Goal: Transaction & Acquisition: Purchase product/service

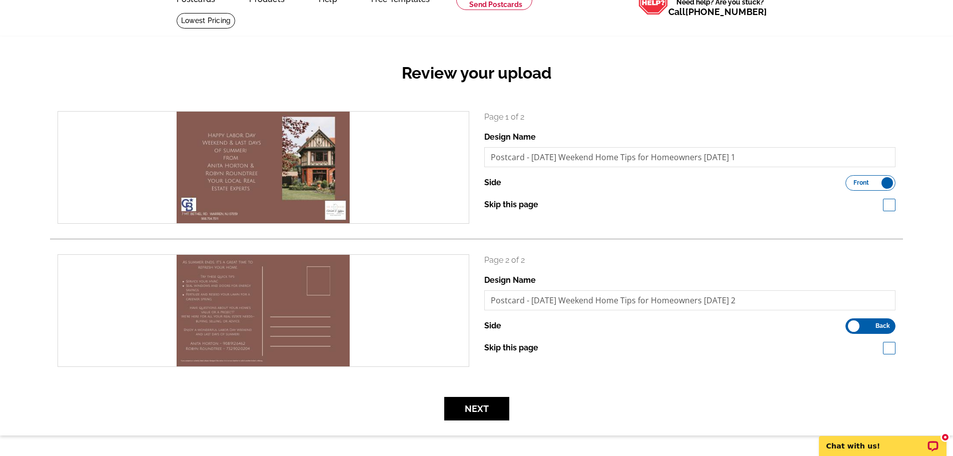
scroll to position [55, 0]
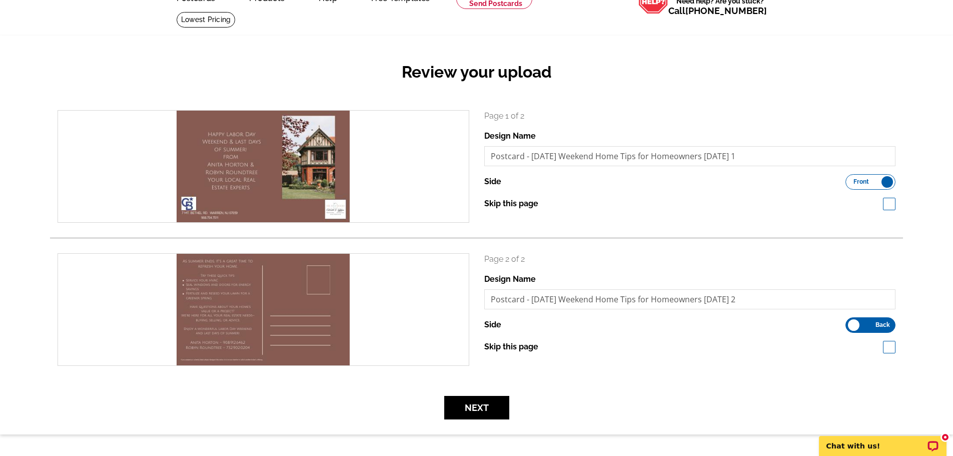
click at [889, 203] on span at bounding box center [889, 204] width 13 height 13
click at [528, 204] on label "Skip this page" at bounding box center [511, 204] width 54 height 12
click at [541, 204] on input "Skip this page" at bounding box center [544, 203] width 7 height 7
checkbox input "false"
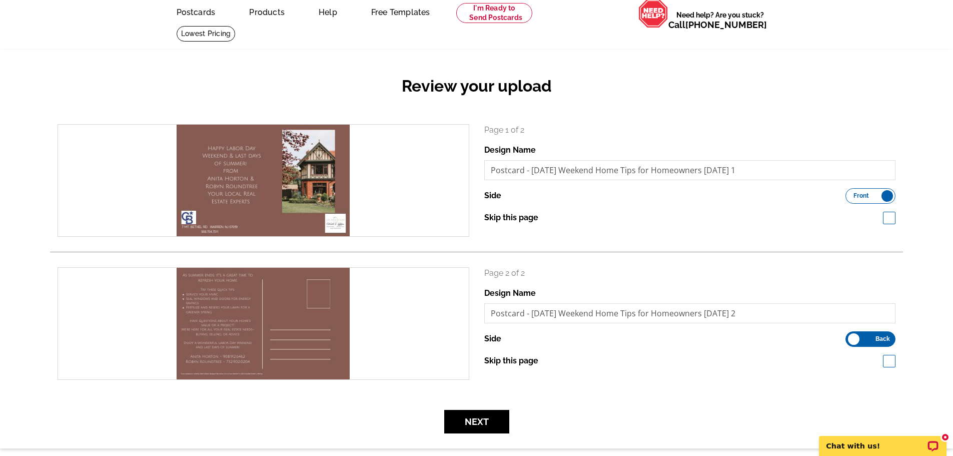
scroll to position [42, 0]
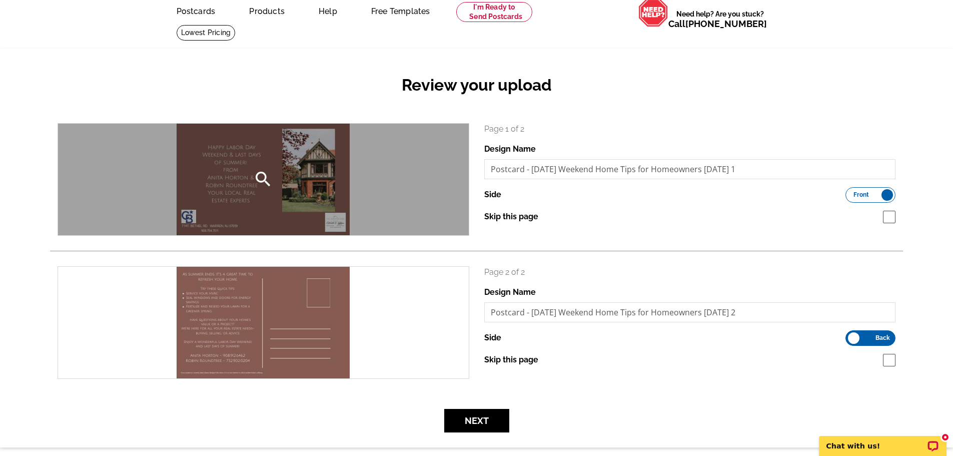
drag, startPoint x: 321, startPoint y: 188, endPoint x: 333, endPoint y: 167, distance: 24.6
click at [333, 167] on div "search" at bounding box center [263, 180] width 411 height 112
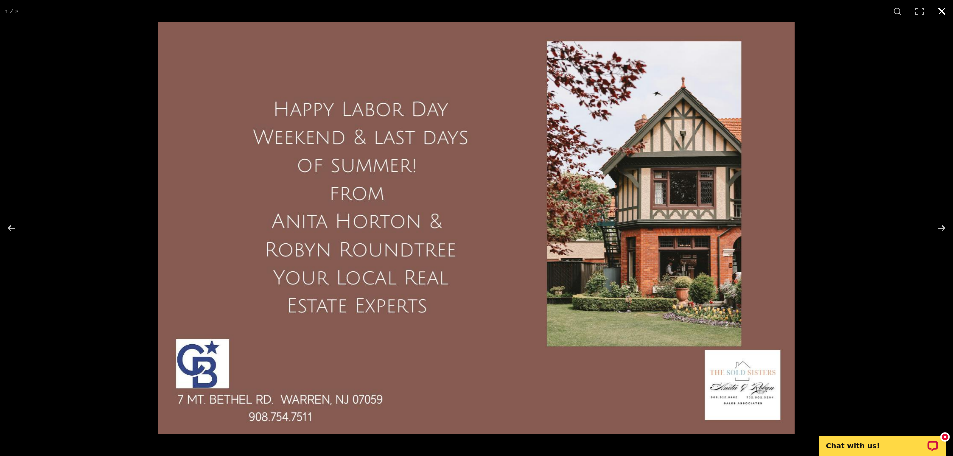
click at [944, 8] on button at bounding box center [942, 11] width 22 height 22
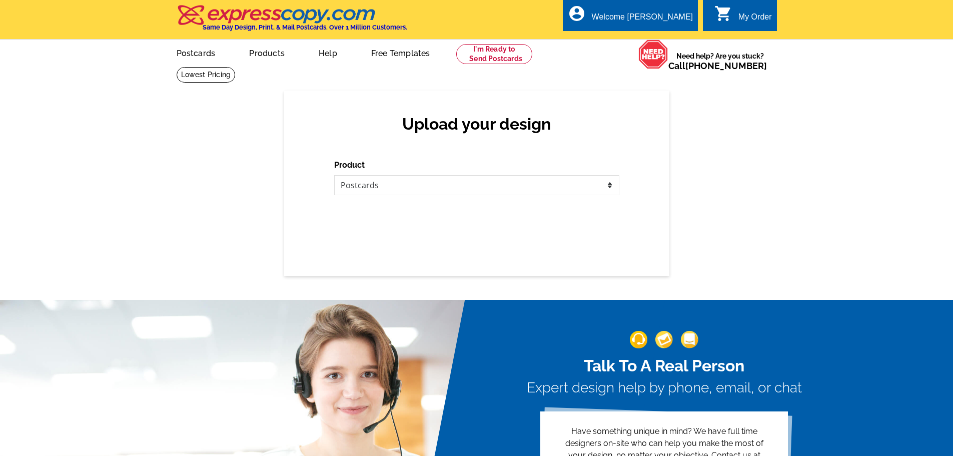
select select "1"
click at [610, 185] on select "Please select the type of file... Postcards Business Cards Letters and flyers G…" at bounding box center [476, 185] width 285 height 20
select select "1"
click at [334, 176] on select "Please select the type of file... Postcards Business Cards Letters and flyers G…" at bounding box center [476, 185] width 285 height 20
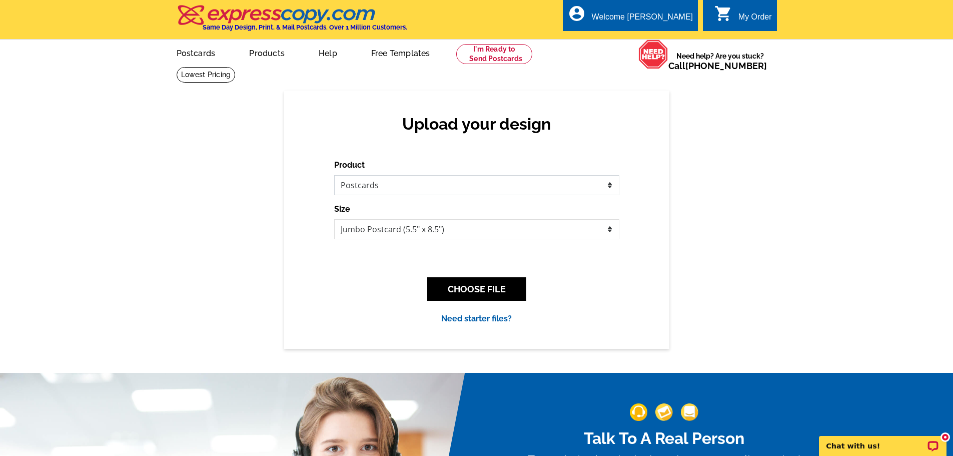
click at [611, 187] on select "Please select the type of file... Postcards Business Cards Letters and flyers G…" at bounding box center [476, 185] width 285 height 20
click at [334, 176] on select "Please select the type of file... Postcards Business Cards Letters and flyers G…" at bounding box center [476, 185] width 285 height 20
click at [612, 231] on select "Jumbo Postcard (5.5" x 8.5") Regular Postcard (4.25" x 5.6") Panoramic Postcard…" at bounding box center [476, 229] width 285 height 20
click at [334, 220] on select "Jumbo Postcard (5.5" x 8.5") Regular Postcard (4.25" x 5.6") Panoramic Postcard…" at bounding box center [476, 229] width 285 height 20
click at [492, 288] on button "CHOOSE FILE" at bounding box center [476, 289] width 99 height 24
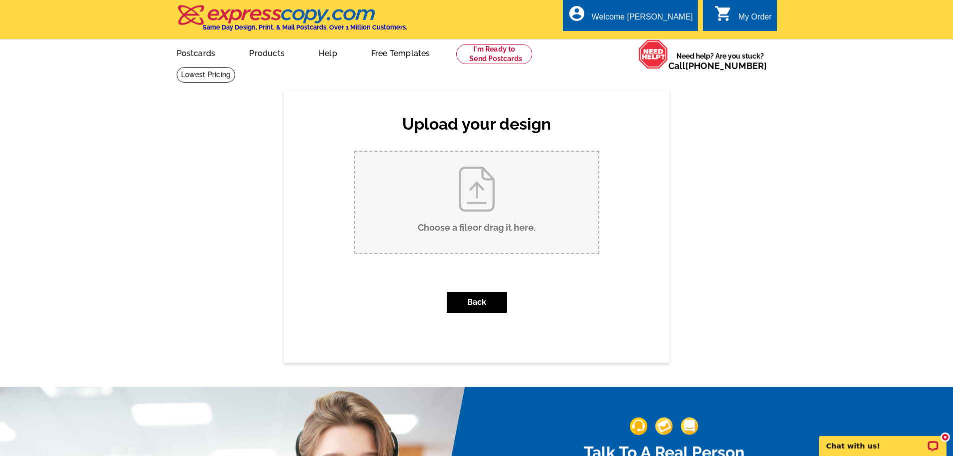
click at [465, 201] on input "Choose a file or drag it here ." at bounding box center [476, 202] width 243 height 101
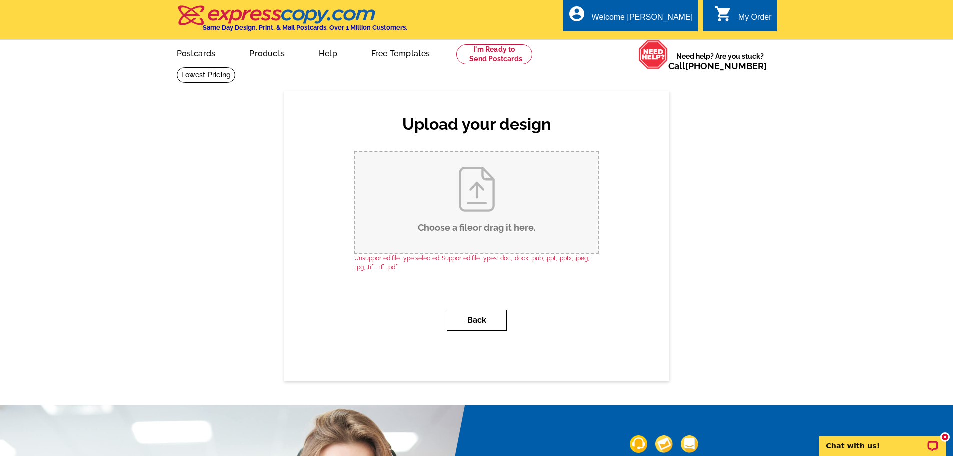
click at [473, 320] on button "Back" at bounding box center [477, 320] width 60 height 21
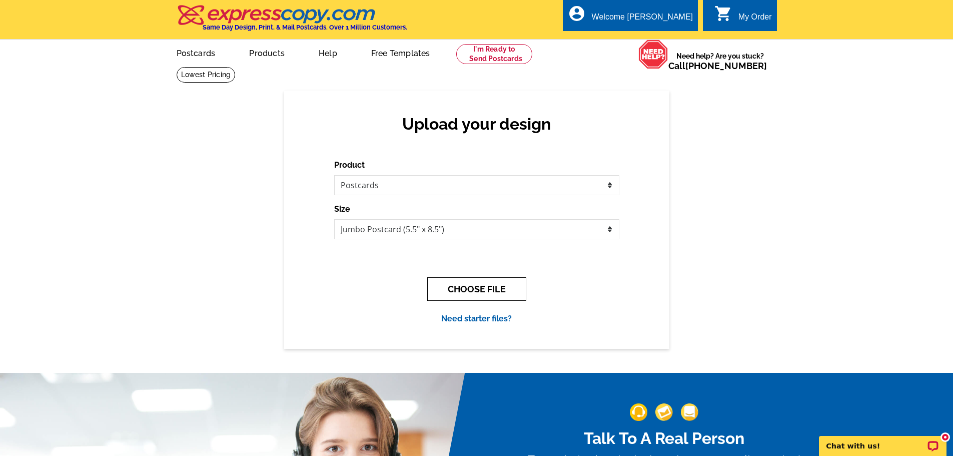
click at [498, 284] on button "CHOOSE FILE" at bounding box center [476, 289] width 99 height 24
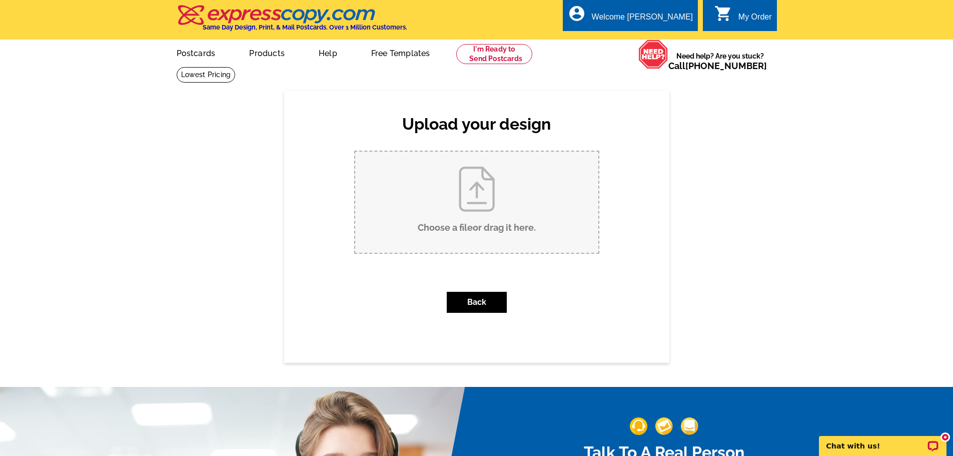
click at [483, 200] on input "Choose a file or drag it here ." at bounding box center [476, 202] width 243 height 101
type input "C:\fakepath\END OF SUMMER POST CARD FRONT AUG 27 2025JPEG.jpeg"
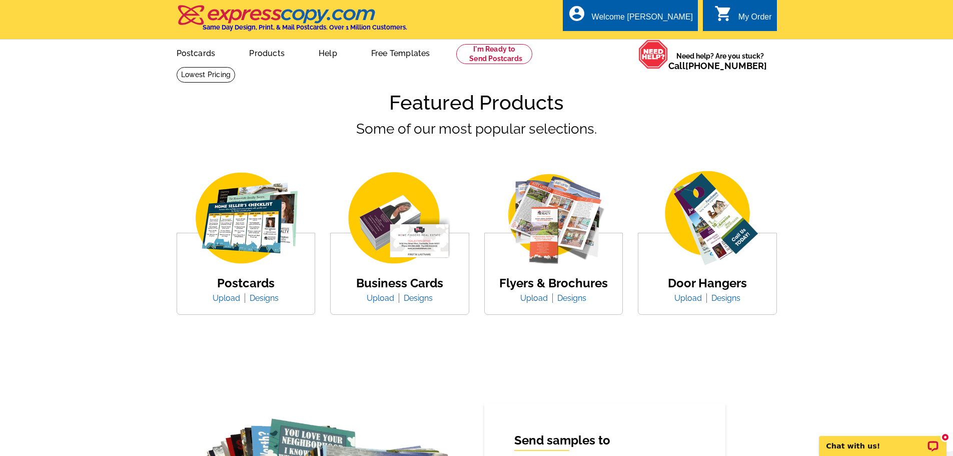
click at [233, 297] on link "Upload" at bounding box center [230, 298] width 35 height 10
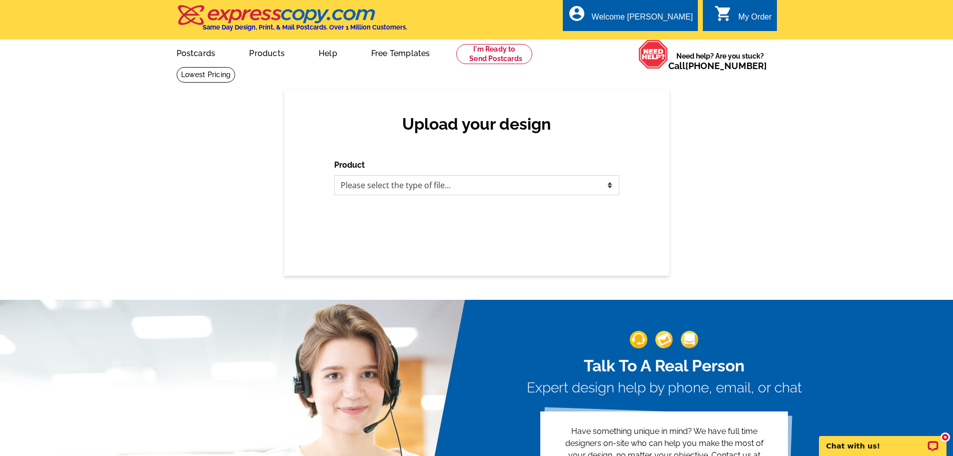
click at [571, 186] on select "Please select the type of file... Postcards Business Cards Letters and flyers G…" at bounding box center [476, 185] width 285 height 20
select select "1"
click at [334, 176] on select "Please select the type of file... Postcards Business Cards Letters and flyers G…" at bounding box center [476, 185] width 285 height 20
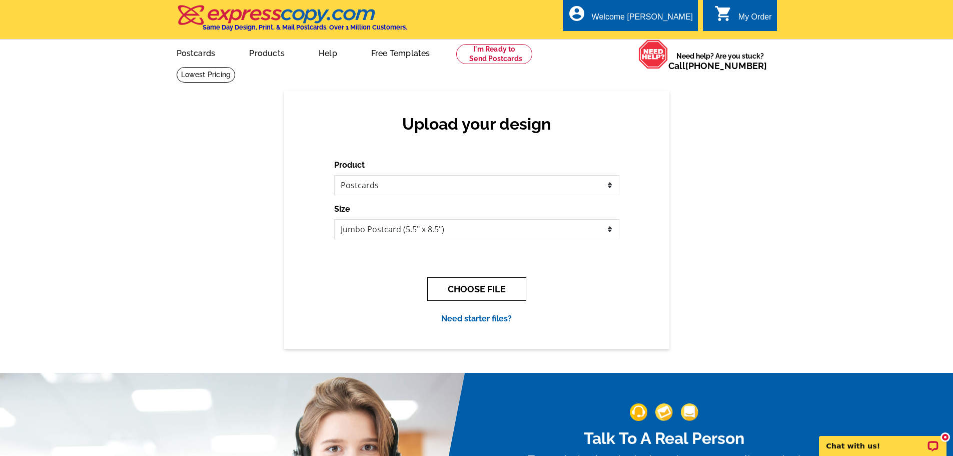
click at [496, 293] on button "CHOOSE FILE" at bounding box center [476, 289] width 99 height 24
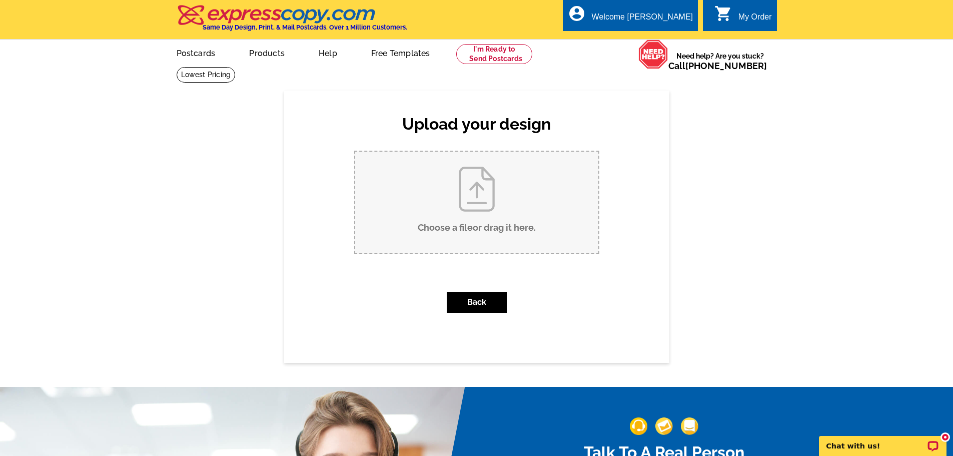
click at [479, 211] on input "Choose a file or drag it here ." at bounding box center [476, 202] width 243 height 101
type input "C:\fakepath\END OF SUMMER POST CARD FRONT AUG 27 2025 JPEG II.jpeg"
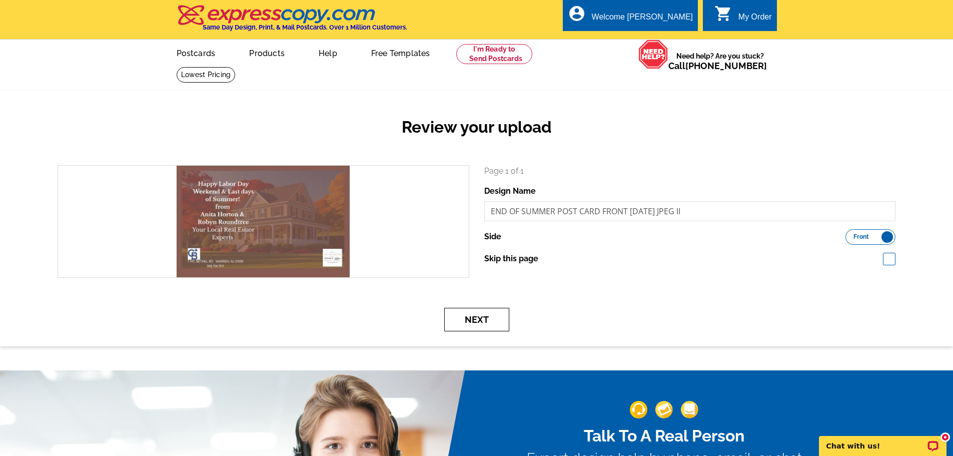
click at [484, 320] on button "Next" at bounding box center [476, 320] width 65 height 24
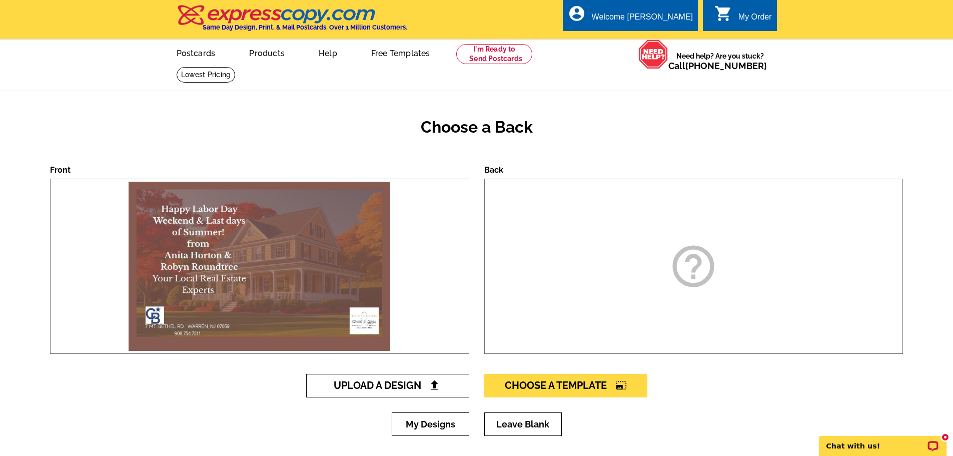
click at [386, 380] on link "Upload A Design" at bounding box center [387, 386] width 163 height 24
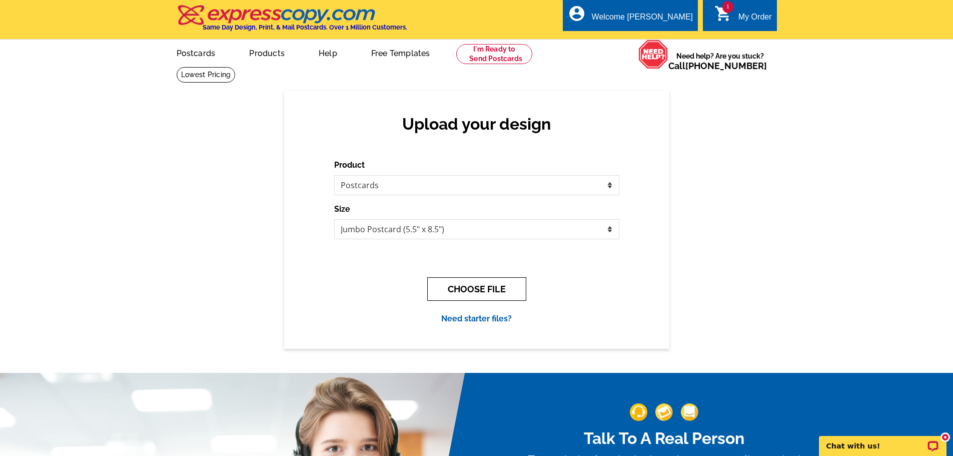
click at [475, 289] on button "CHOOSE FILE" at bounding box center [476, 289] width 99 height 24
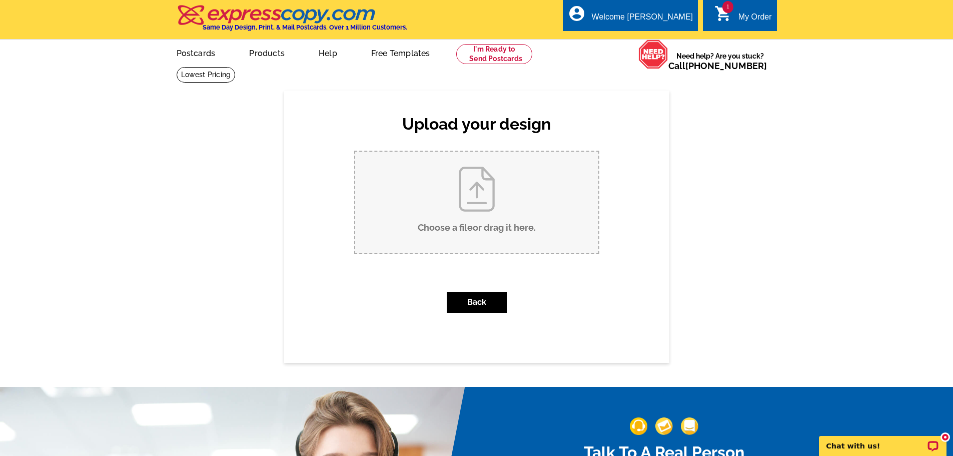
click at [489, 217] on input "Choose a file or drag it here ." at bounding box center [476, 202] width 243 height 101
type input "C:\fakepath\END OF SUMMER POST CARD BACK AUG 27 2025JPEG.jpeg"
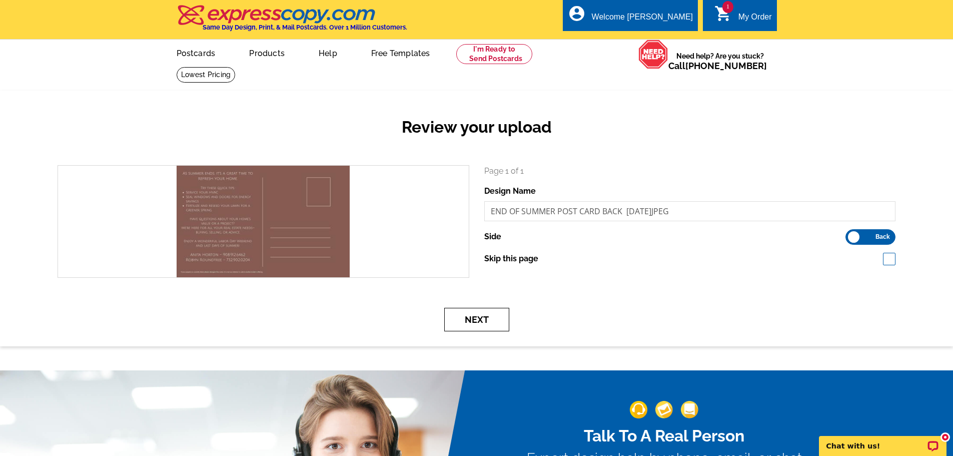
click at [466, 319] on button "Next" at bounding box center [476, 320] width 65 height 24
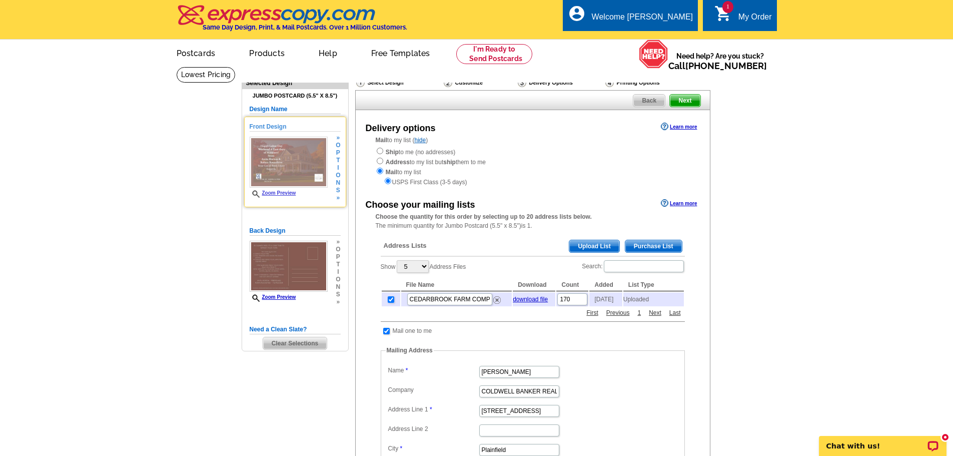
click at [275, 196] on link "Zoom Preview" at bounding box center [273, 193] width 47 height 6
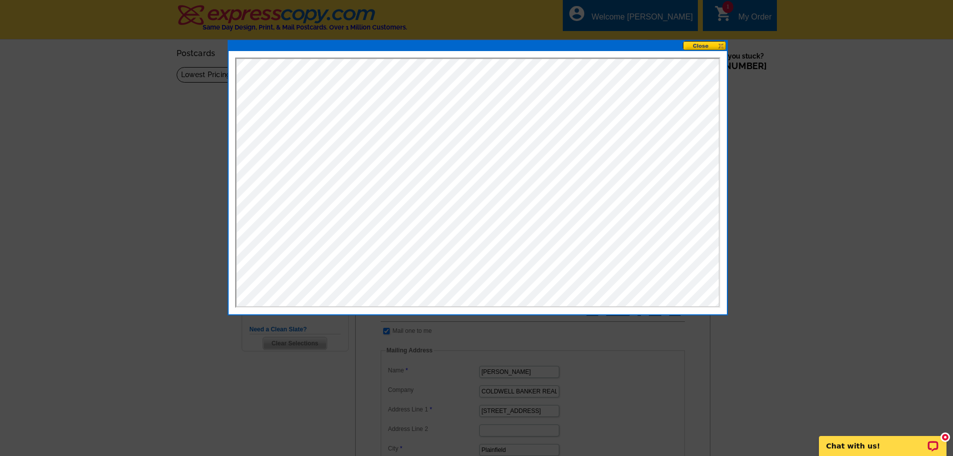
click at [704, 46] on button at bounding box center [705, 46] width 44 height 10
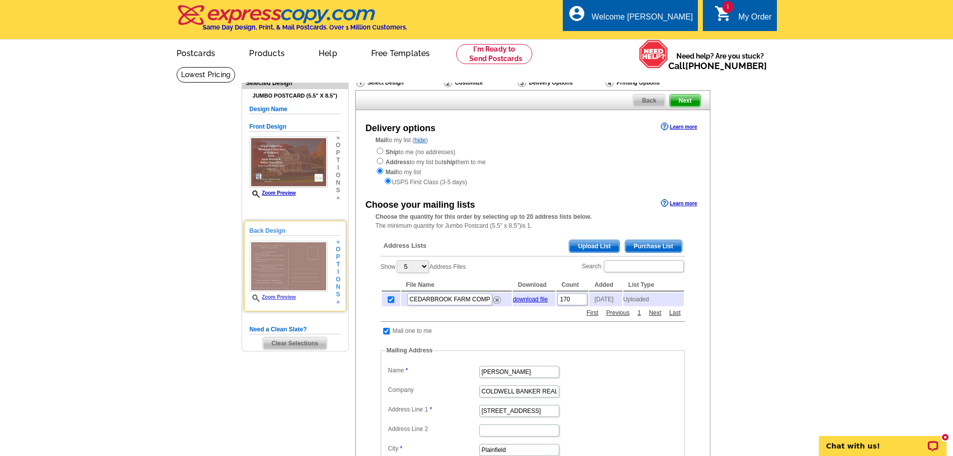
click at [270, 296] on link "Zoom Preview" at bounding box center [273, 297] width 47 height 6
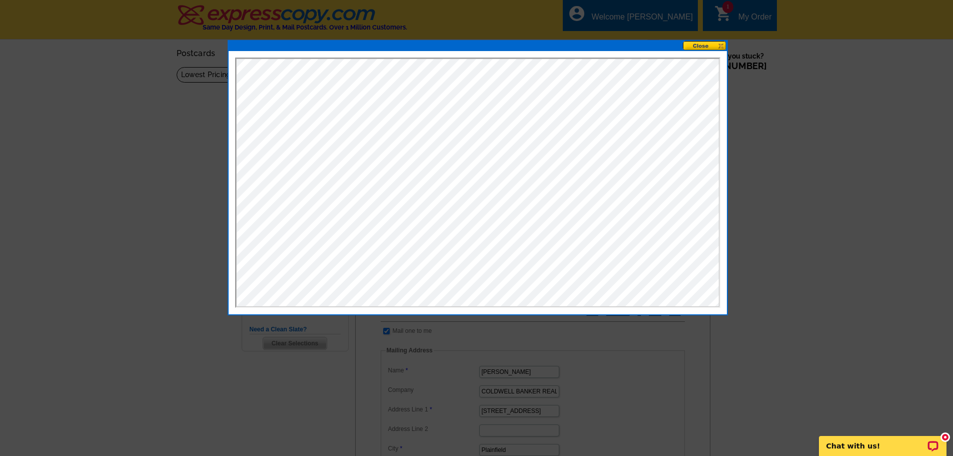
click at [699, 47] on button at bounding box center [705, 46] width 44 height 10
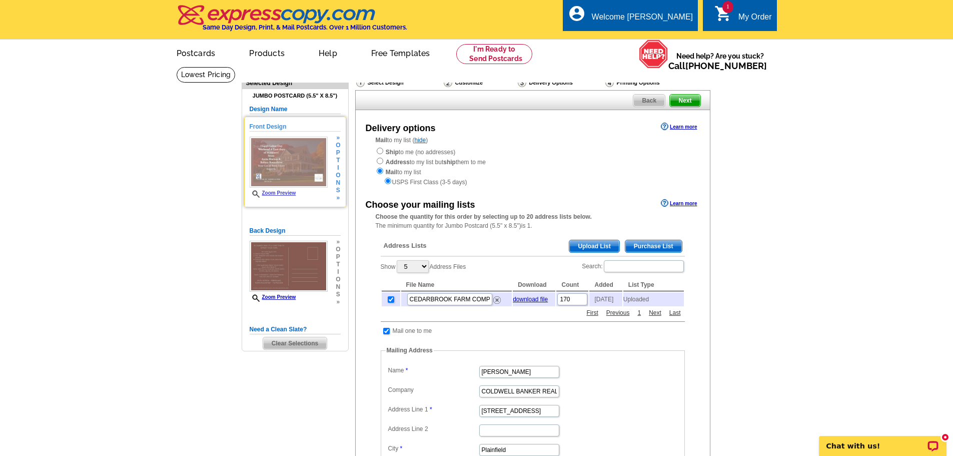
click at [285, 195] on link "Zoom Preview" at bounding box center [273, 193] width 47 height 6
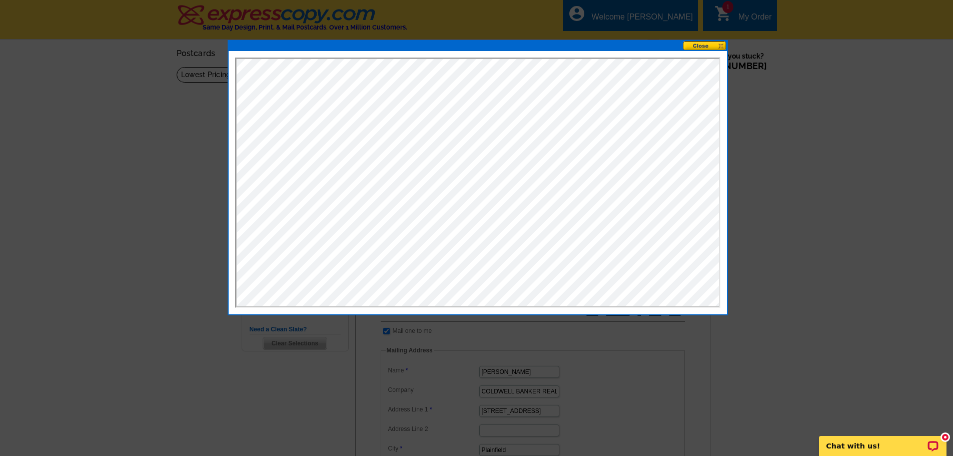
click at [702, 48] on button at bounding box center [705, 46] width 44 height 10
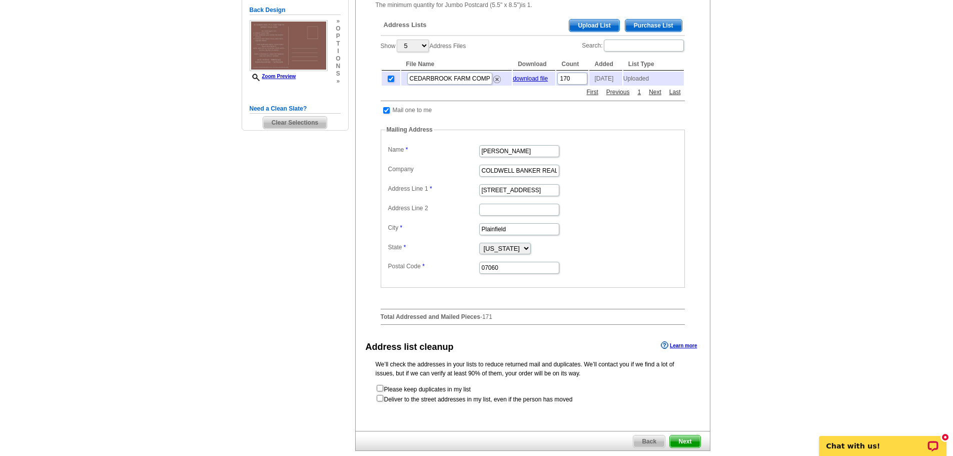
scroll to position [235, 0]
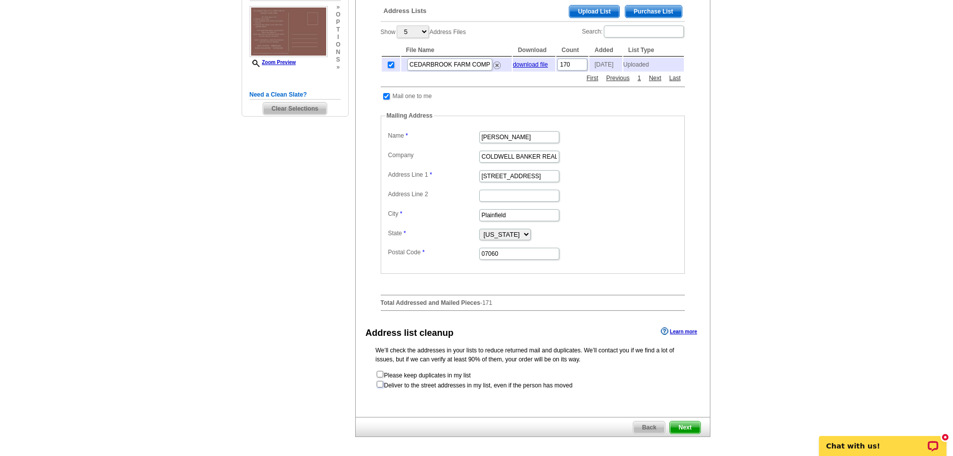
click at [382, 387] on input "checkbox" at bounding box center [380, 384] width 7 height 7
checkbox input "true"
radio input "true"
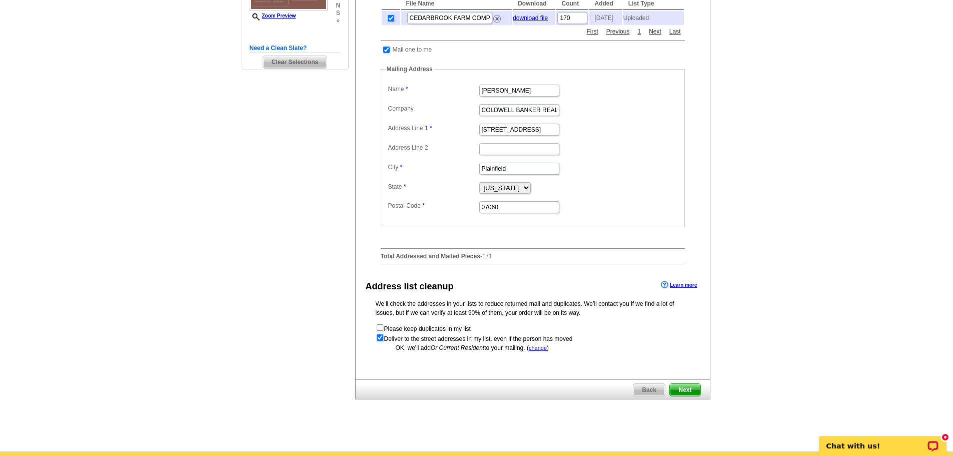
scroll to position [308, 0]
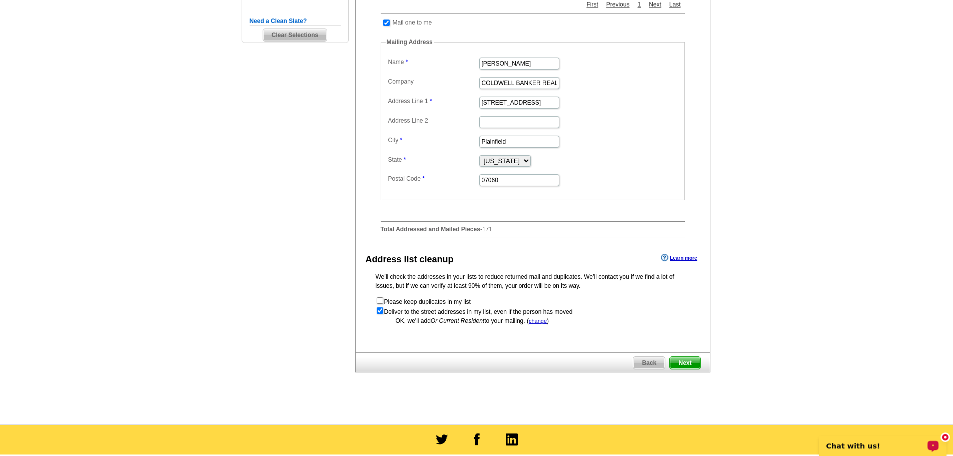
click at [860, 445] on p "Chat with us!" at bounding box center [876, 446] width 99 height 8
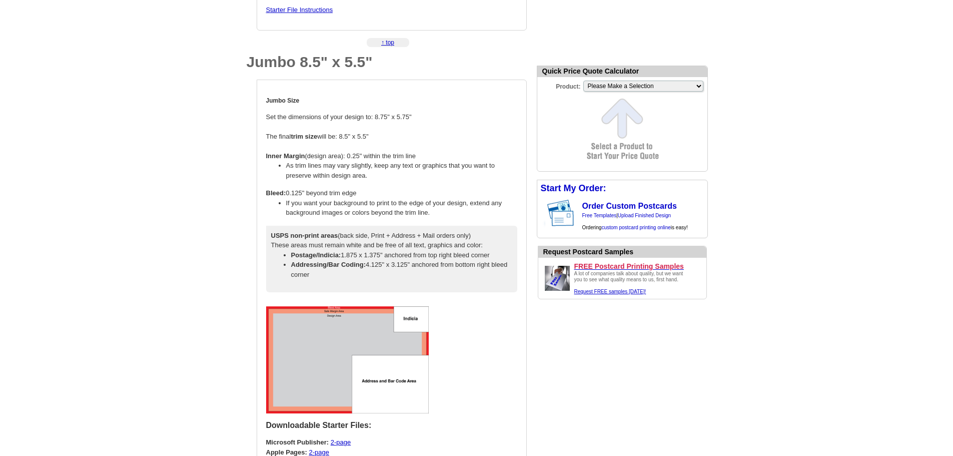
scroll to position [925, 0]
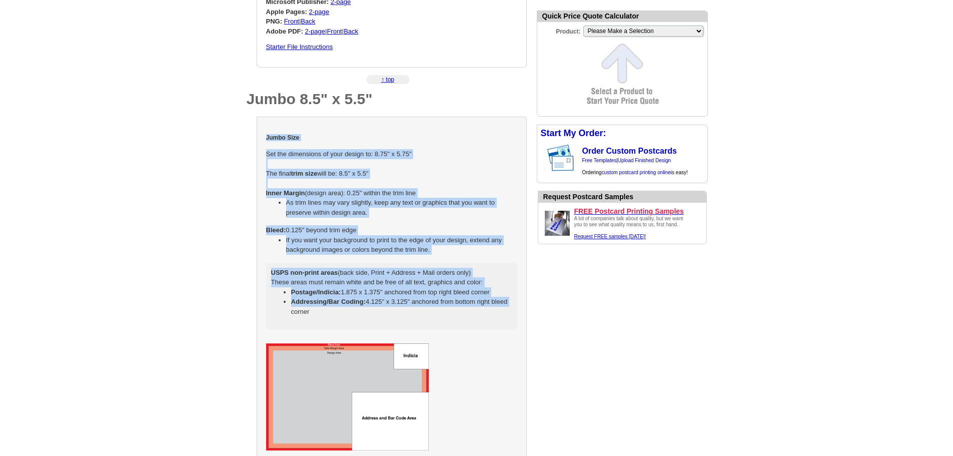
drag, startPoint x: 266, startPoint y: 139, endPoint x: 509, endPoint y: 304, distance: 293.2
click at [509, 304] on td "Jumbo Size Set the dimensions of your design to: 8.75" x 5.75" The final trim s…" at bounding box center [392, 231] width 252 height 211
select select "2"
copy td "Jumbo Size Set the dimensions of your design to: 8.75" x 5.75" The final trim s…"
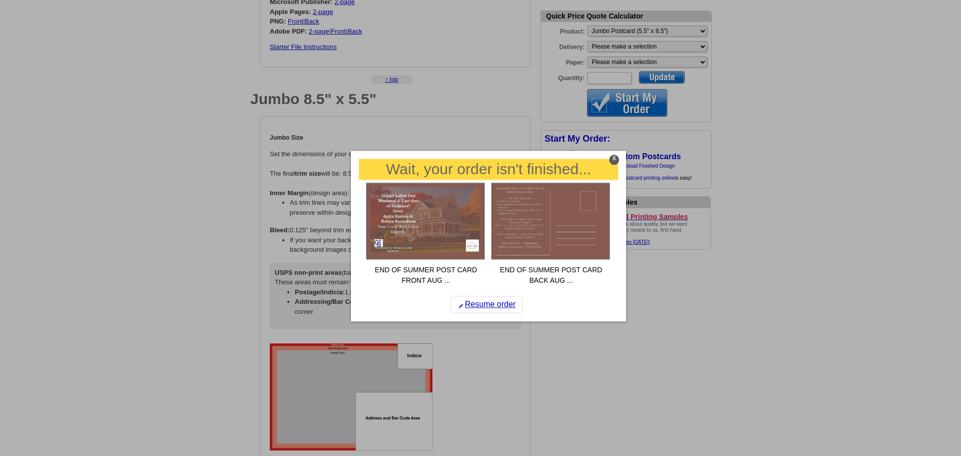
click at [613, 156] on div "X" at bounding box center [614, 160] width 10 height 10
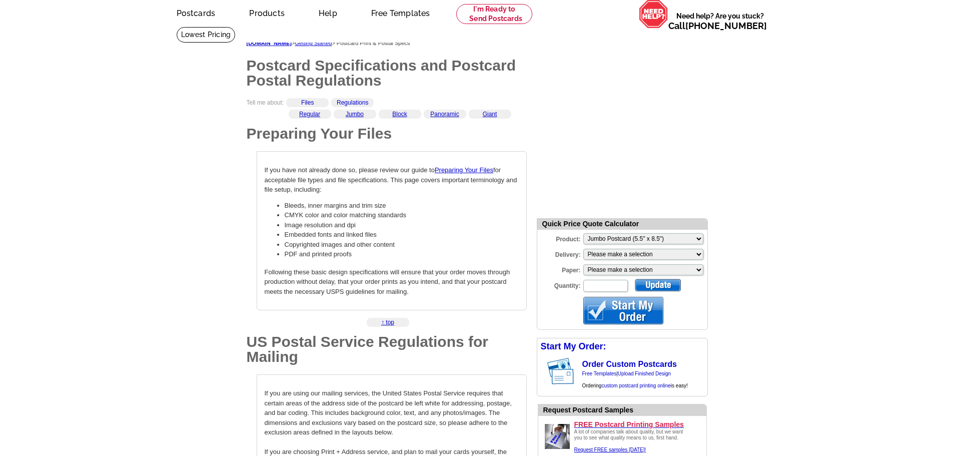
scroll to position [22, 0]
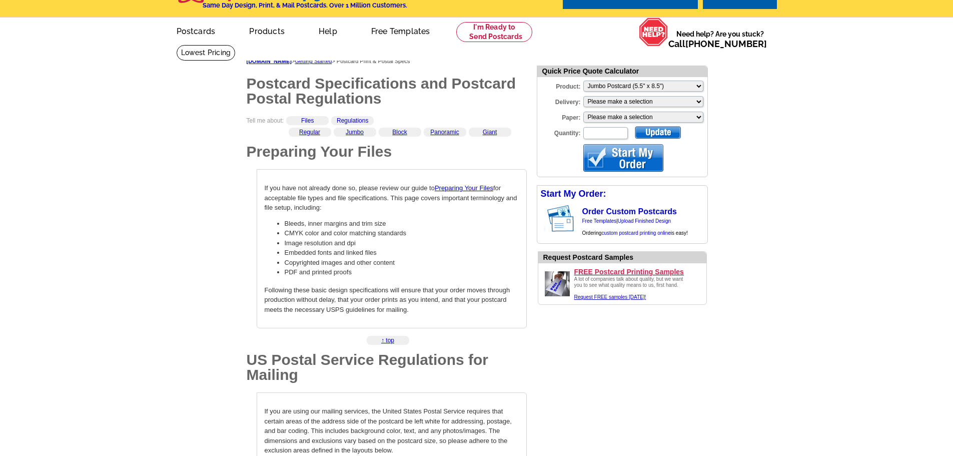
click at [643, 161] on div at bounding box center [624, 158] width 80 height 28
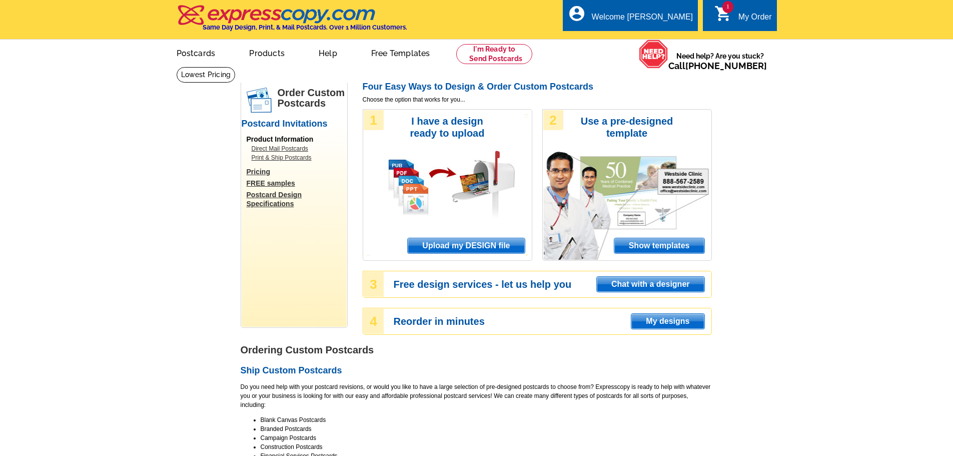
click at [467, 241] on span "Upload my DESIGN file" at bounding box center [466, 245] width 117 height 15
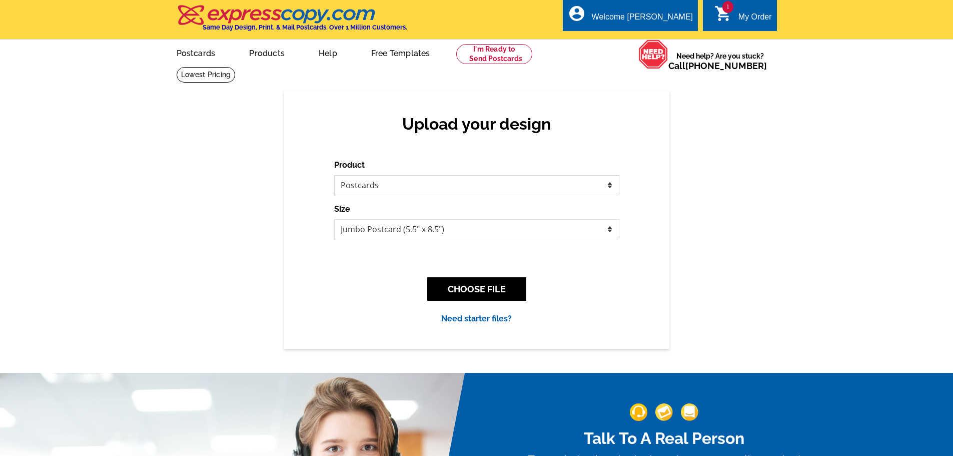
click at [480, 189] on select "Please select the type of file... Postcards Business Cards Letters and flyers G…" at bounding box center [476, 185] width 285 height 20
click at [334, 176] on select "Please select the type of file... Postcards Business Cards Letters and flyers G…" at bounding box center [476, 185] width 285 height 20
click at [463, 234] on select "Jumbo Postcard (5.5" x 8.5") Regular Postcard (4.25" x 5.6") Panoramic Postcard…" at bounding box center [476, 229] width 285 height 20
click at [334, 220] on select "Jumbo Postcard (5.5" x 8.5") Regular Postcard (4.25" x 5.6") Panoramic Postcard…" at bounding box center [476, 229] width 285 height 20
click at [472, 289] on button "CHOOSE FILE" at bounding box center [476, 289] width 99 height 24
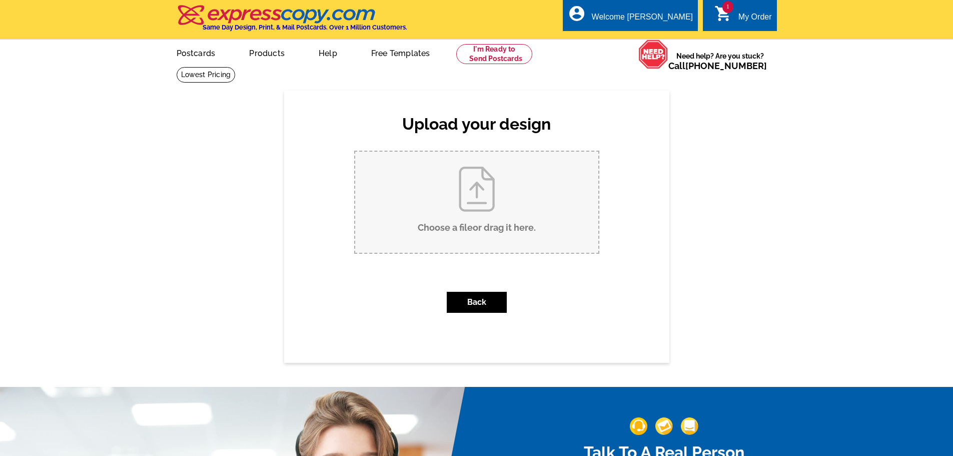
click at [494, 214] on input "Choose a file or drag it here ." at bounding box center [476, 202] width 243 height 101
type input "C:\fakepath\REVISED END OF SUMMER POST CARD FRONT 8 27 25JPEG.jpeg"
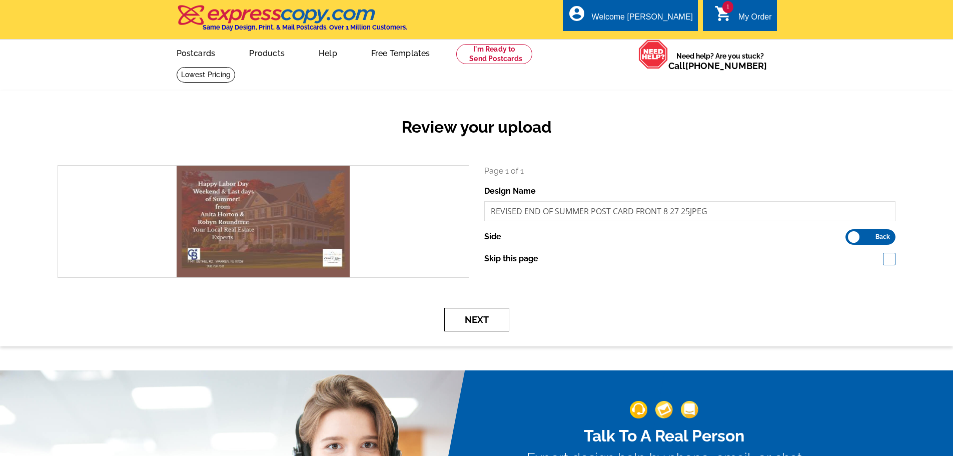
click at [489, 319] on button "Next" at bounding box center [476, 320] width 65 height 24
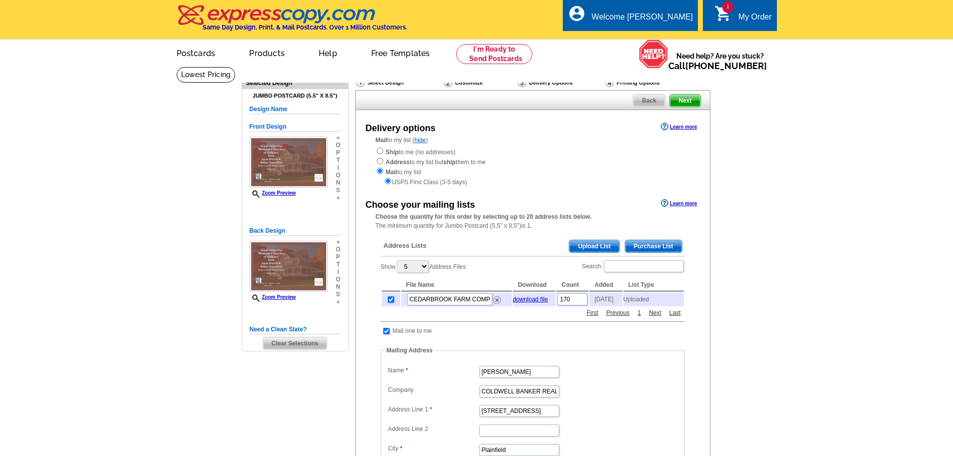
click at [642, 99] on span "Back" at bounding box center [650, 101] width 32 height 12
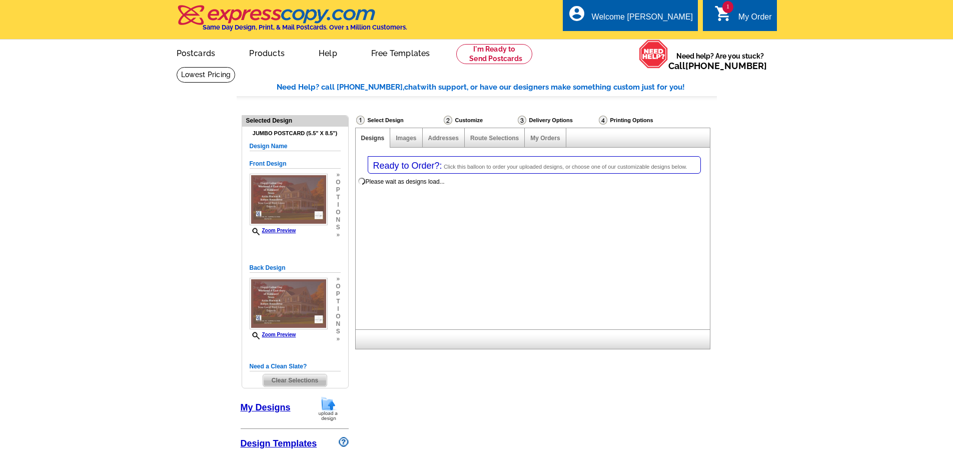
select select "1"
select select "2"
select select "785"
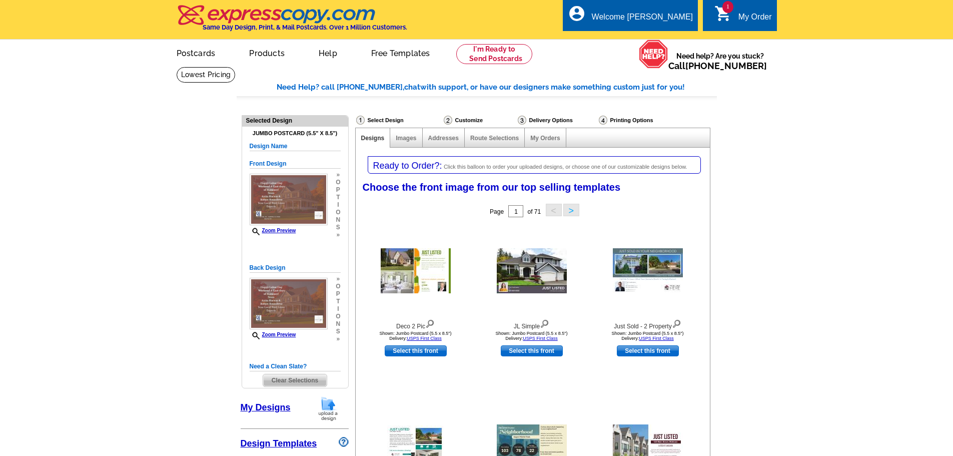
click at [298, 377] on span "Clear Selections" at bounding box center [295, 380] width 64 height 12
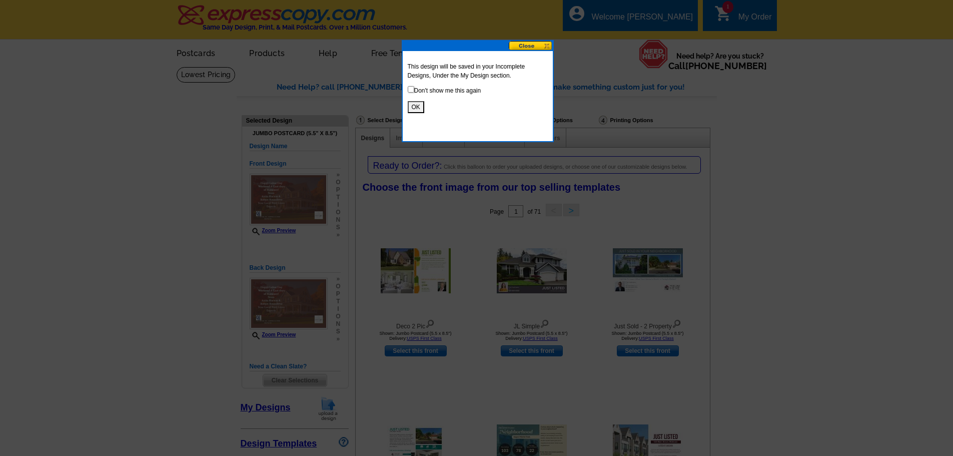
click at [416, 106] on button "OK" at bounding box center [416, 107] width 17 height 12
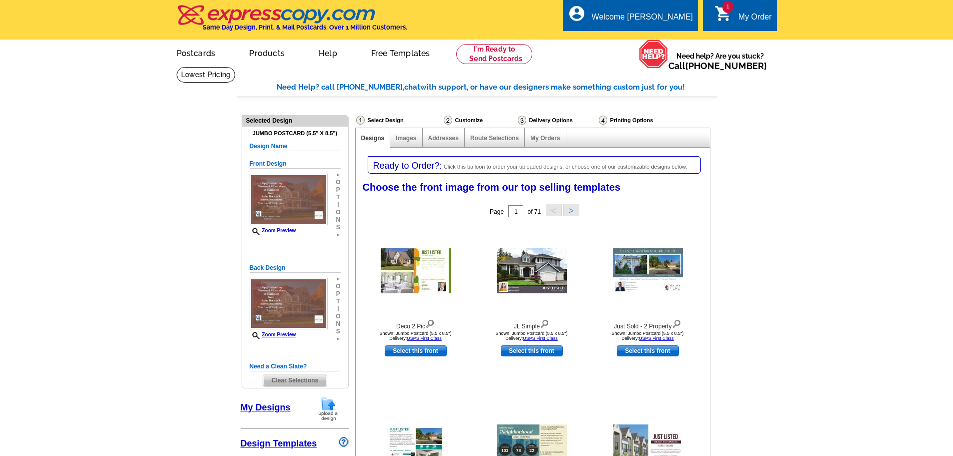
click at [312, 383] on span "Clear Selections" at bounding box center [295, 380] width 64 height 12
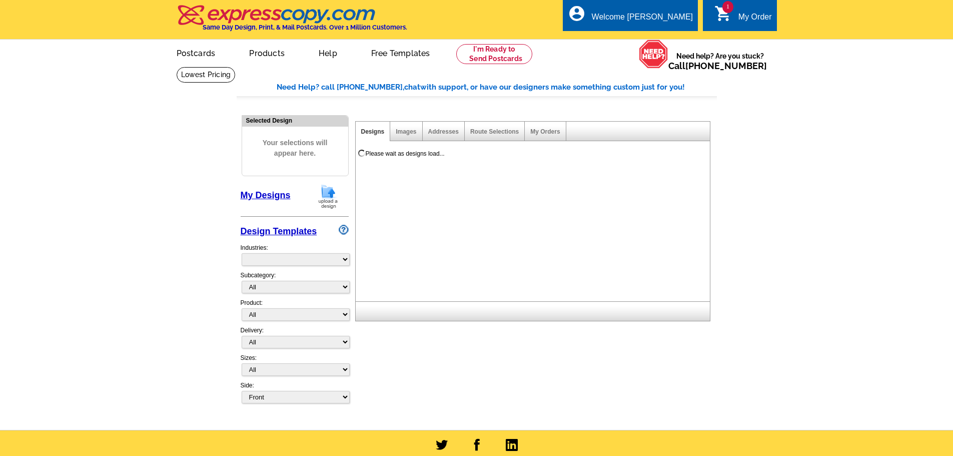
select select "785"
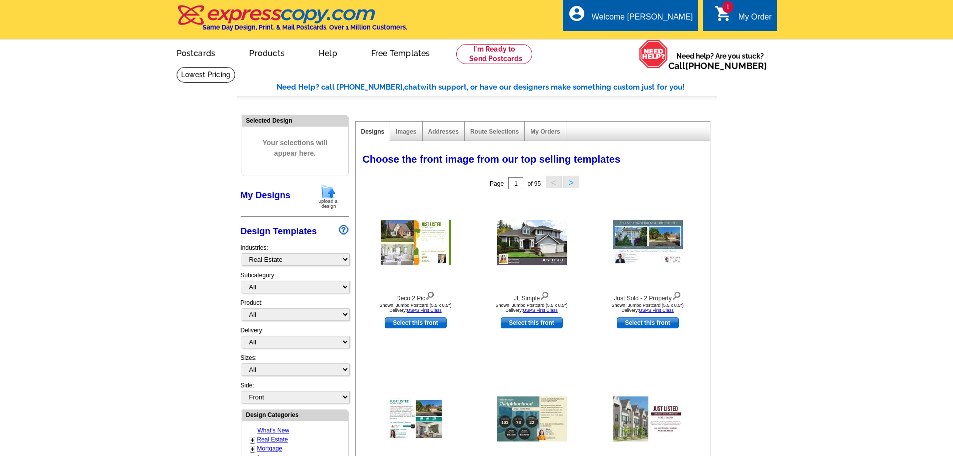
click at [321, 201] on img at bounding box center [328, 197] width 26 height 26
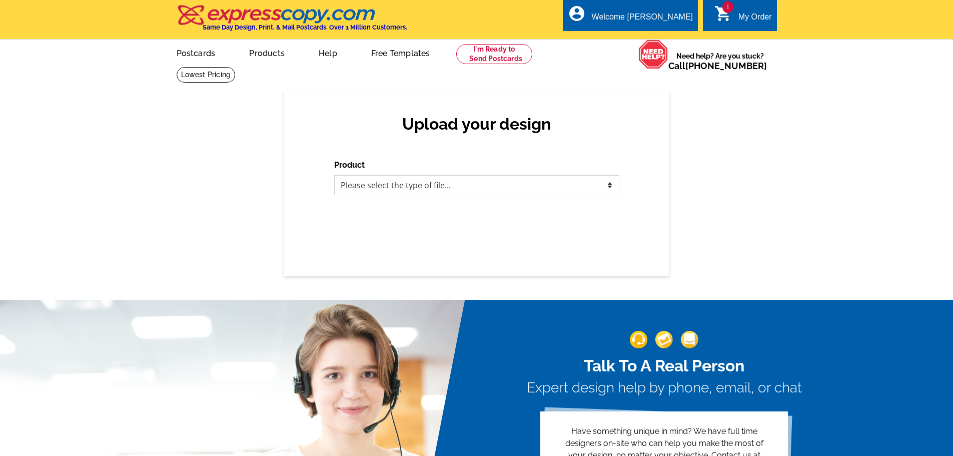
click at [387, 186] on select "Please select the type of file... Postcards Business Cards Letters and flyers G…" at bounding box center [476, 185] width 285 height 20
select select "1"
click at [334, 176] on select "Please select the type of file... Postcards Business Cards Letters and flyers G…" at bounding box center [476, 185] width 285 height 20
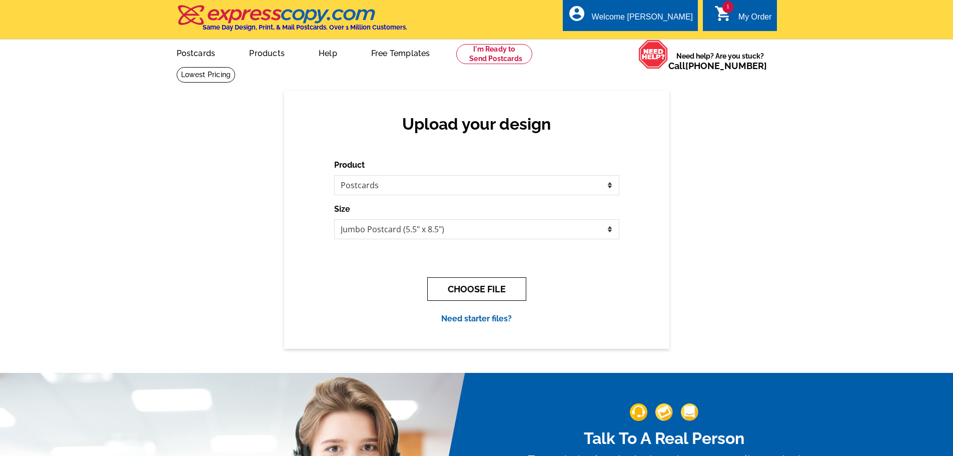
click at [479, 297] on button "CHOOSE FILE" at bounding box center [476, 289] width 99 height 24
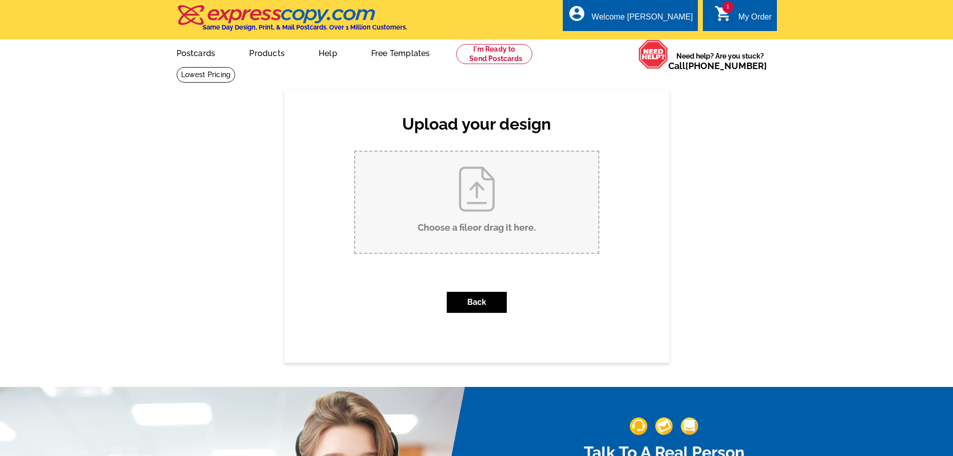
click at [508, 220] on input "Choose a file or drag it here ." at bounding box center [476, 202] width 243 height 101
type input "C:\fakepath\REVISED END OF SUMMER POST CARD FRONT 8 27 25JPEG.jpeg"
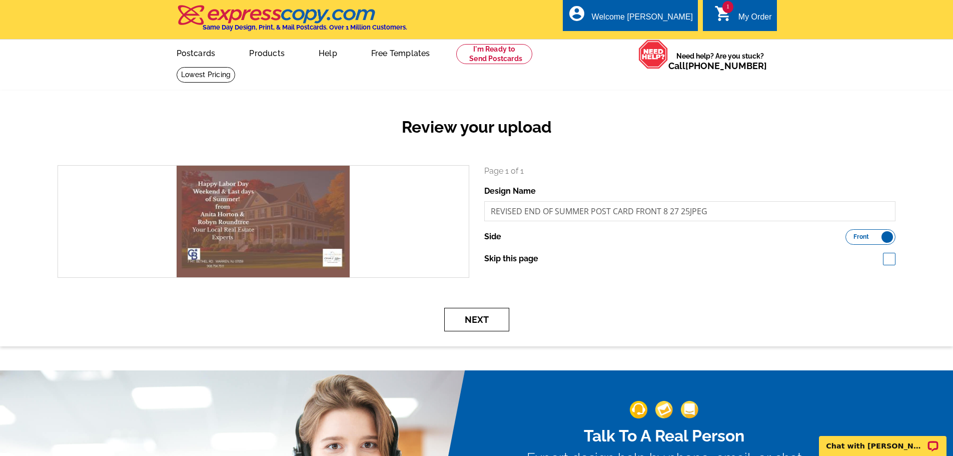
click at [485, 312] on button "Next" at bounding box center [476, 320] width 65 height 24
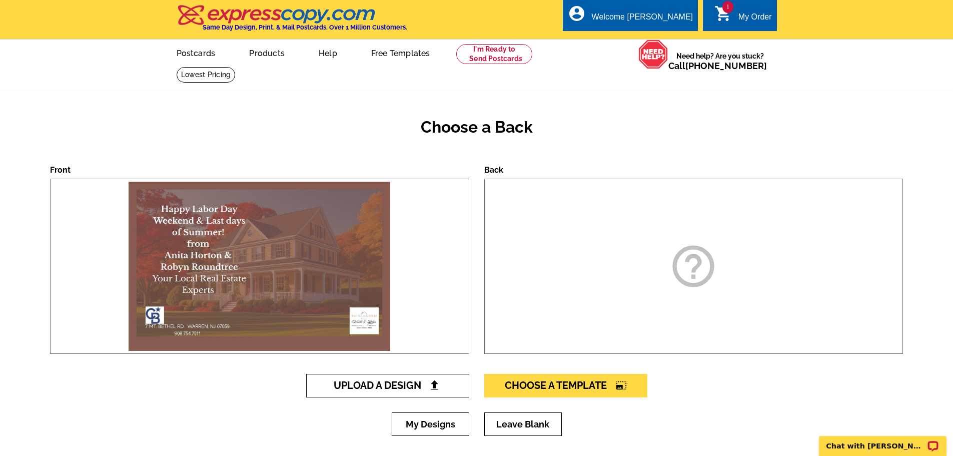
click at [420, 382] on span "Upload A Design" at bounding box center [388, 385] width 108 height 12
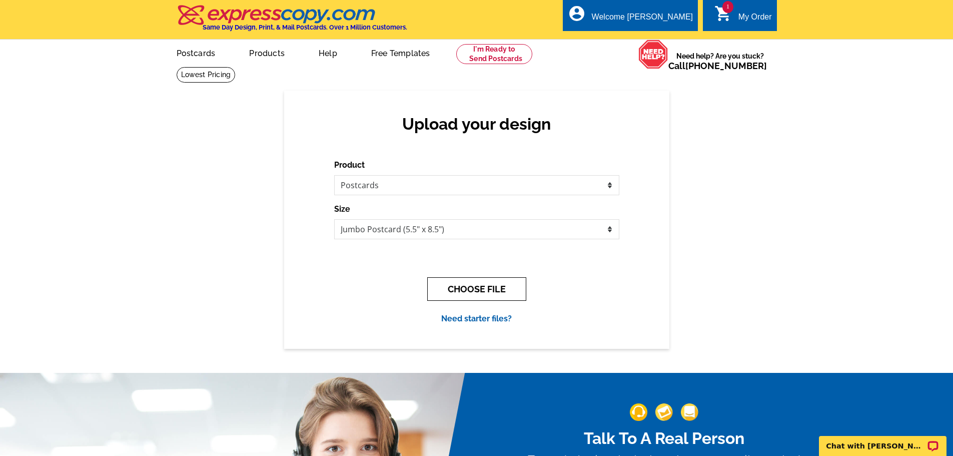
click at [489, 287] on button "CHOOSE FILE" at bounding box center [476, 289] width 99 height 24
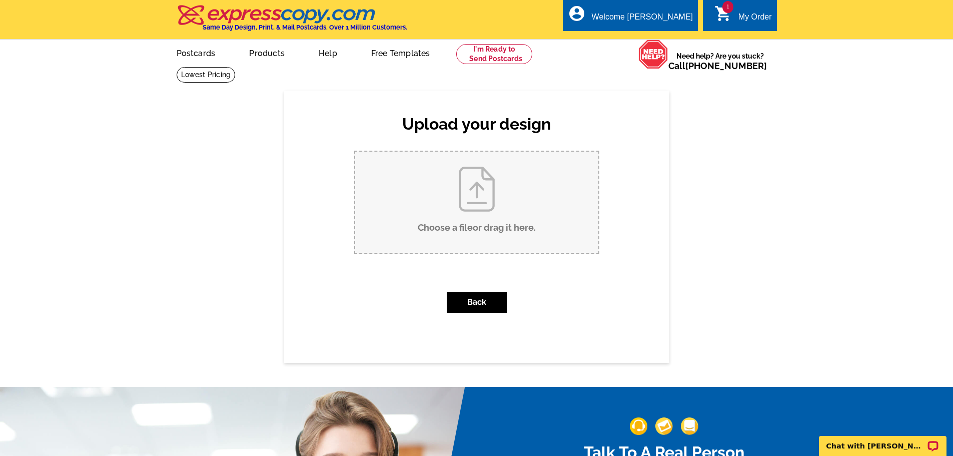
click at [501, 225] on input "Choose a file or drag it here ." at bounding box center [476, 202] width 243 height 101
type input "C:\fakepath\REVISED END OF SUMMER POST CARD BACK AUG 27 JPEG.jpeg"
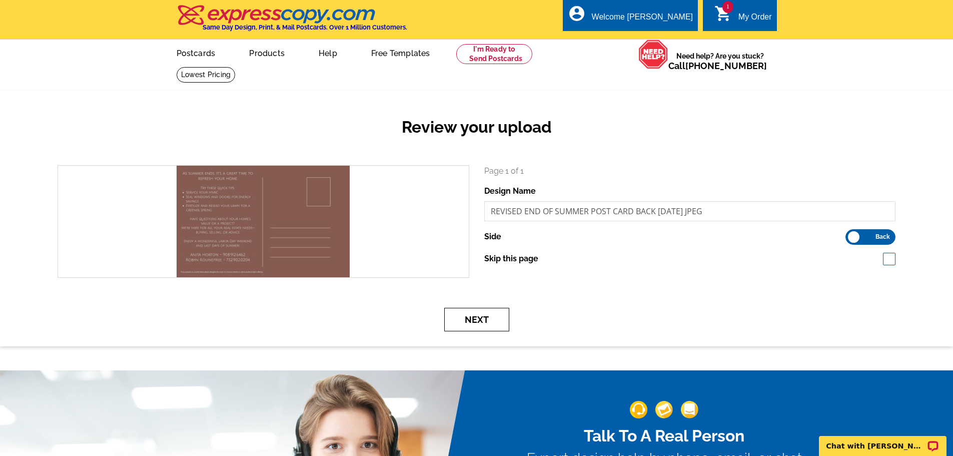
click at [483, 322] on button "Next" at bounding box center [476, 320] width 65 height 24
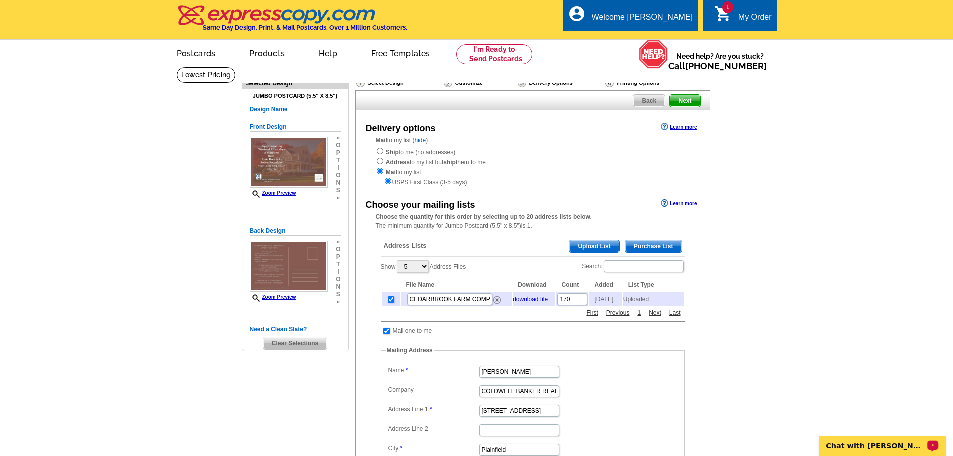
click at [897, 448] on p "Chat with [PERSON_NAME]" at bounding box center [876, 446] width 99 height 8
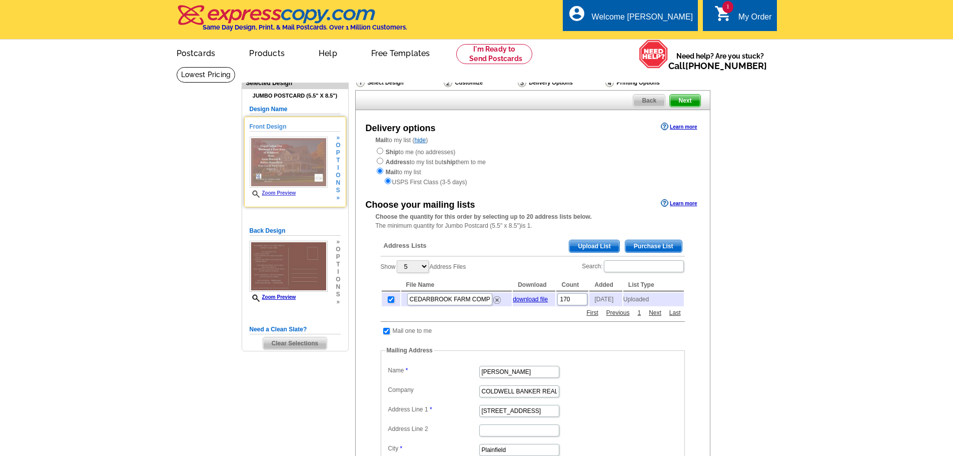
click at [275, 194] on link "Zoom Preview" at bounding box center [273, 193] width 47 height 6
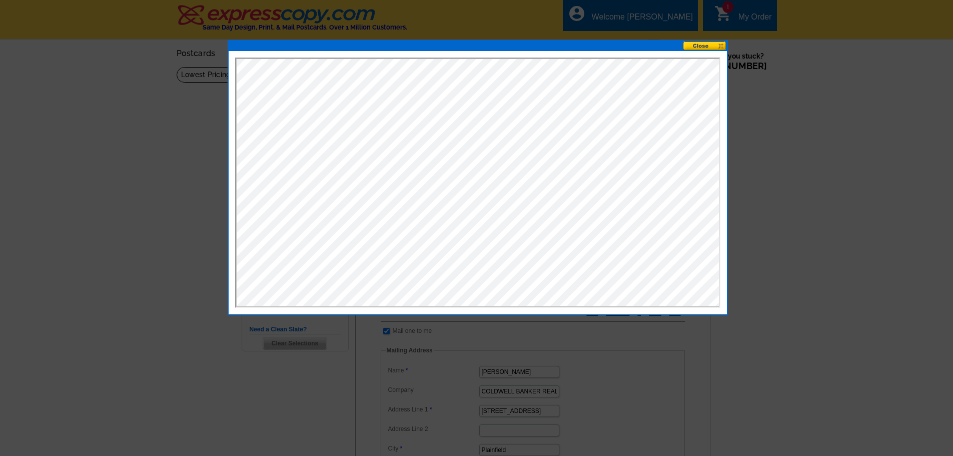
click at [697, 45] on button at bounding box center [705, 46] width 44 height 10
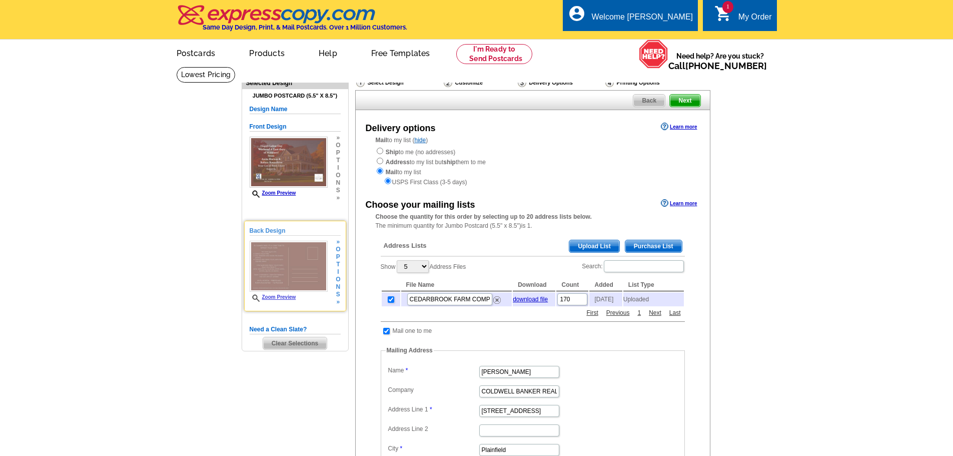
click at [277, 298] on link "Zoom Preview" at bounding box center [273, 297] width 47 height 6
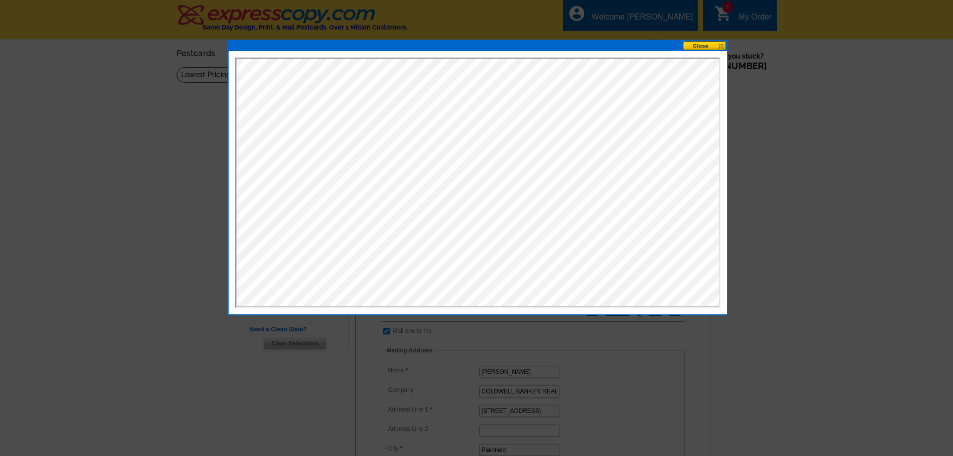
click at [705, 46] on button at bounding box center [705, 46] width 44 height 10
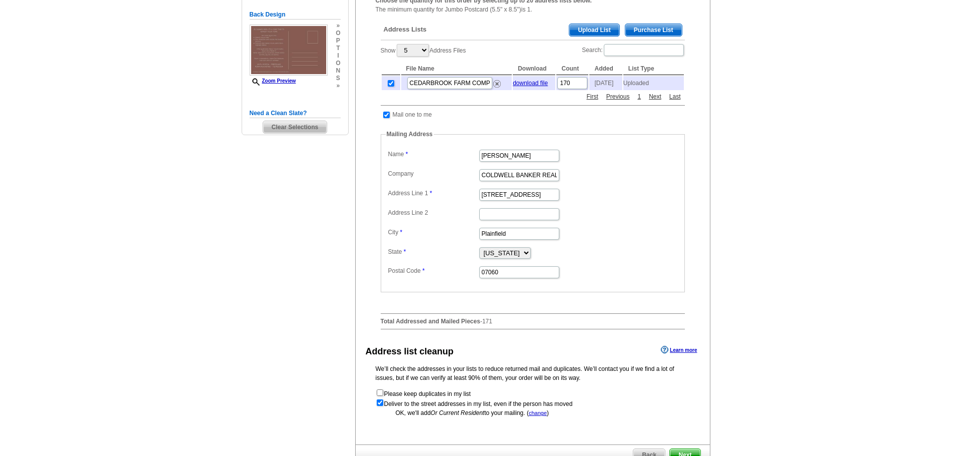
scroll to position [217, 0]
click at [861, 47] on main "Need Help? call 800-260-5887, chat with support, or have our designers make som…" at bounding box center [476, 182] width 953 height 666
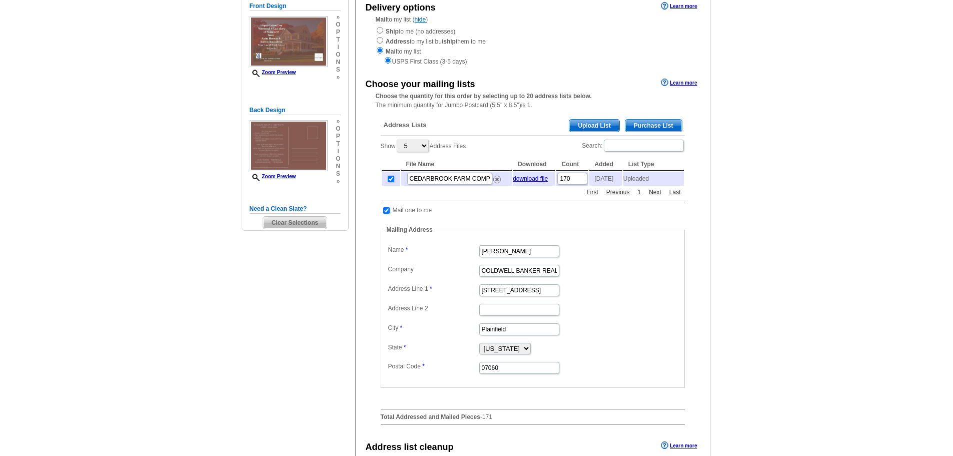
scroll to position [122, 0]
click at [597, 124] on span "Upload List" at bounding box center [595, 125] width 50 height 12
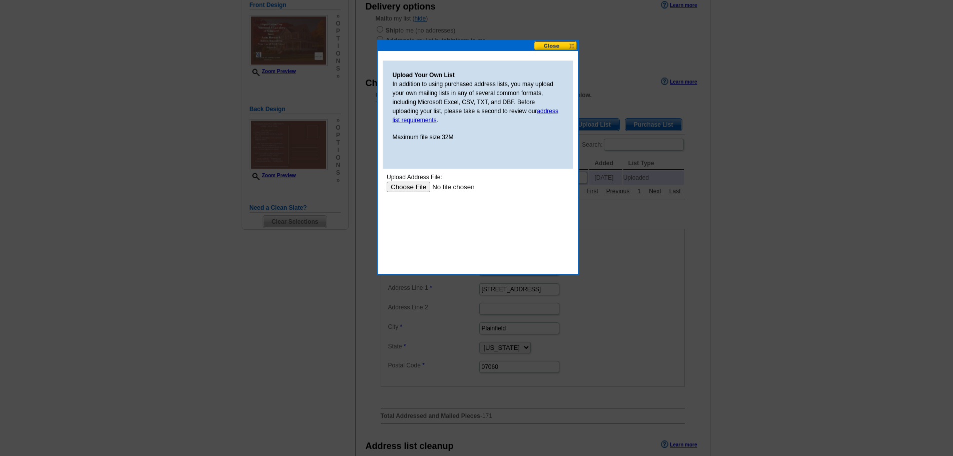
scroll to position [0, 0]
click at [404, 187] on input "file" at bounding box center [449, 187] width 127 height 11
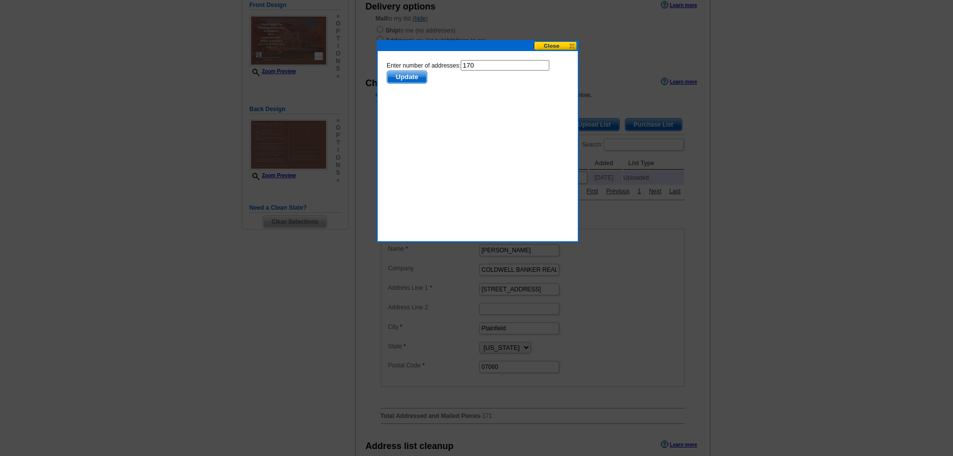
click at [415, 75] on span "Update" at bounding box center [407, 77] width 40 height 12
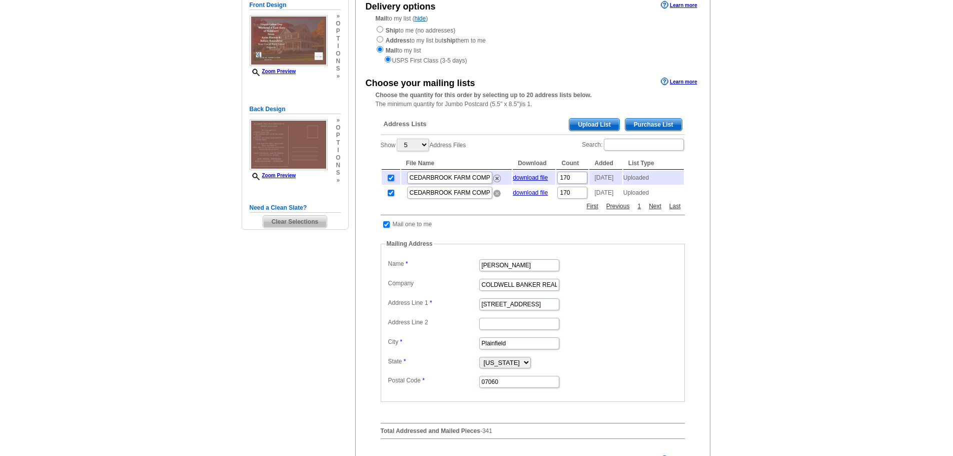
click at [497, 197] on img at bounding box center [497, 194] width 8 height 8
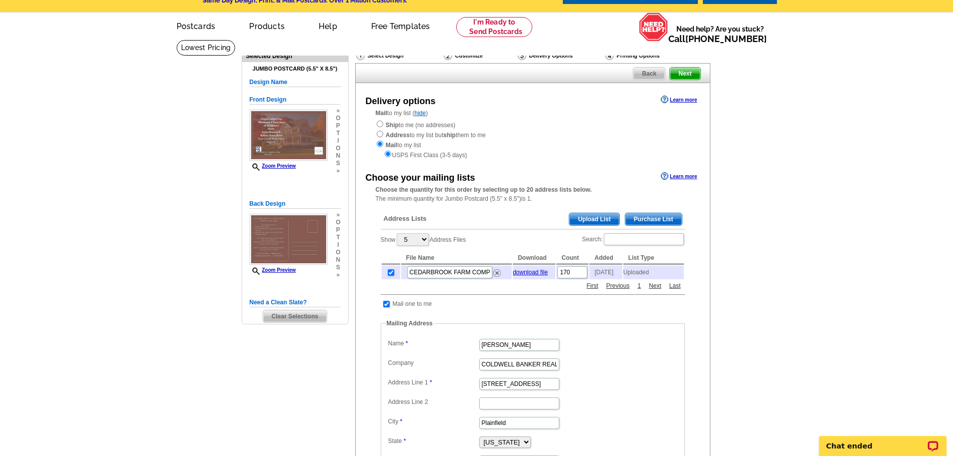
scroll to position [25, 0]
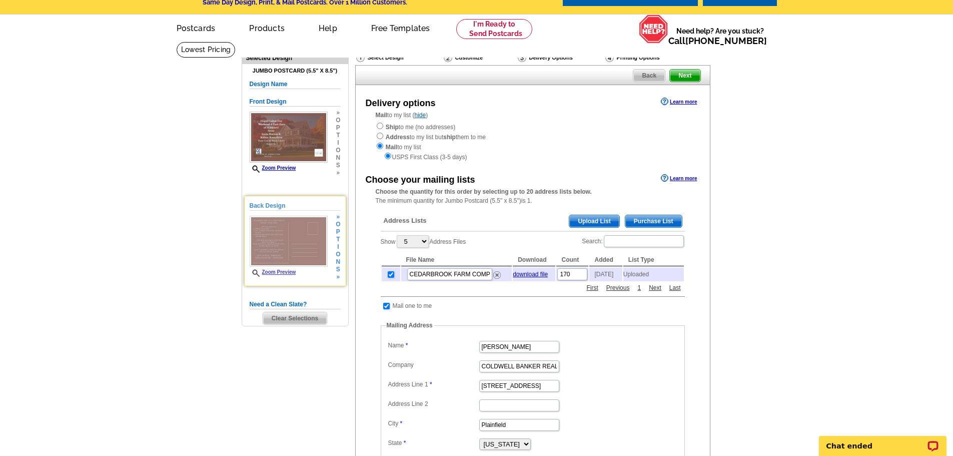
click at [340, 276] on span "»" at bounding box center [338, 277] width 5 height 8
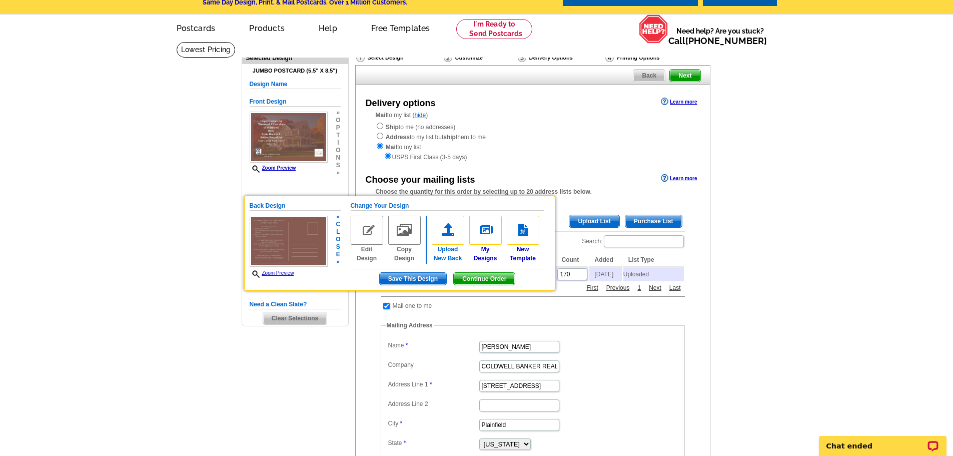
click at [448, 253] on link "Upload New Back" at bounding box center [448, 239] width 33 height 47
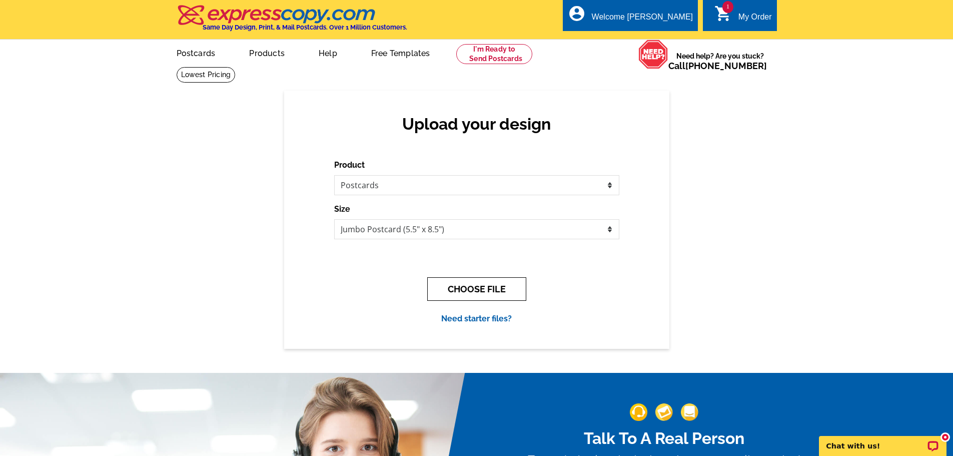
click at [474, 296] on button "CHOOSE FILE" at bounding box center [476, 289] width 99 height 24
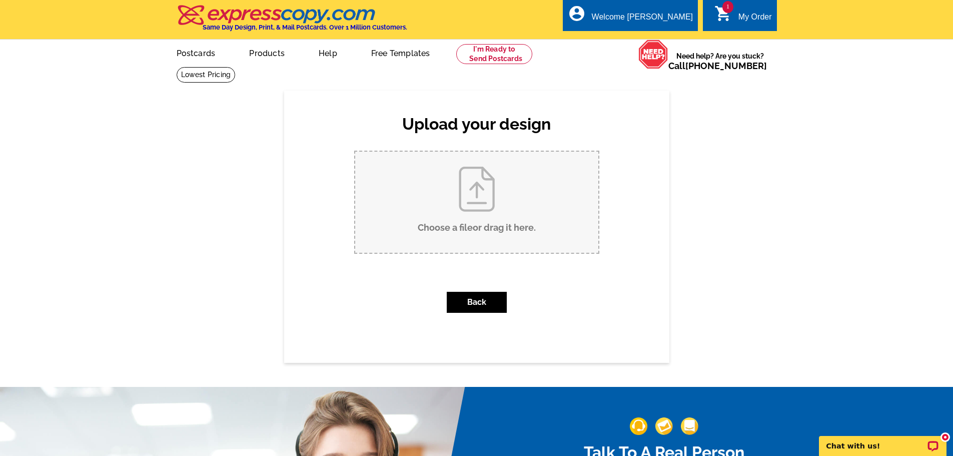
click at [490, 215] on input "Choose a file or drag it here ." at bounding box center [476, 202] width 243 height 101
type input "C:\fakepath\REVISED II END OF SUMMER POST CARD BACK AUG 27 2025 PDF.pdf"
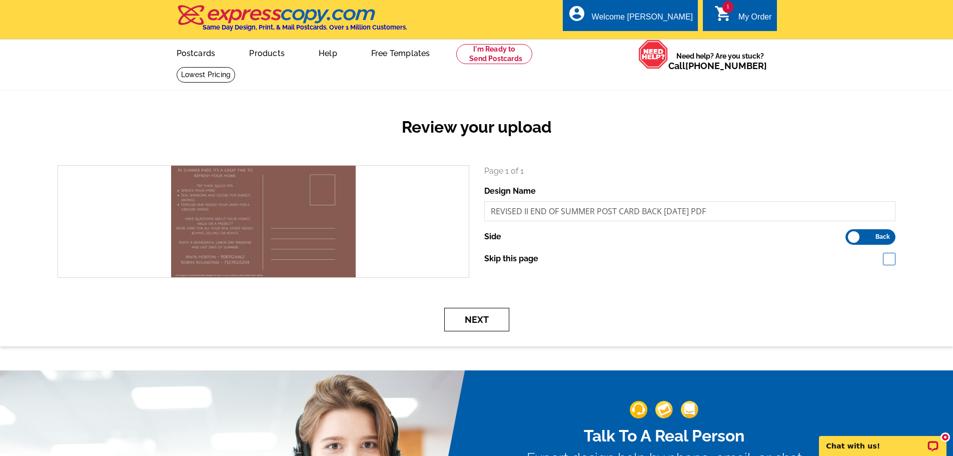
click at [473, 318] on button "Next" at bounding box center [476, 320] width 65 height 24
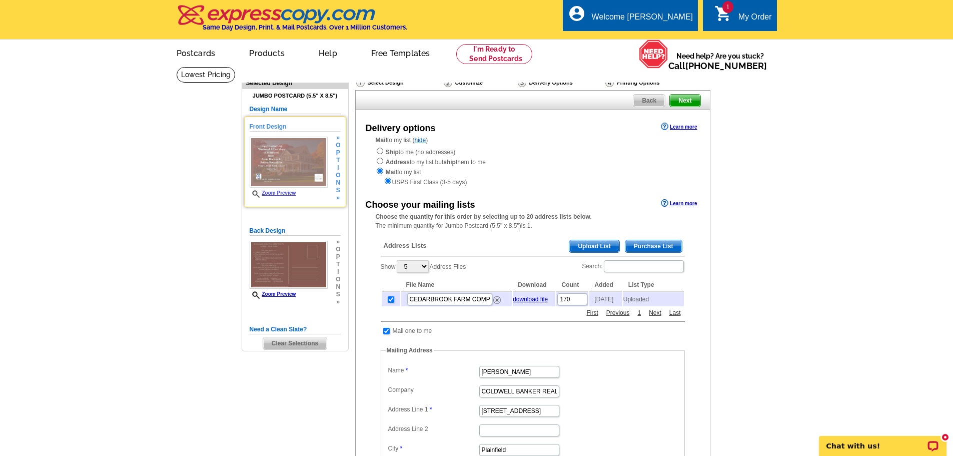
click at [340, 197] on span "»" at bounding box center [338, 198] width 5 height 8
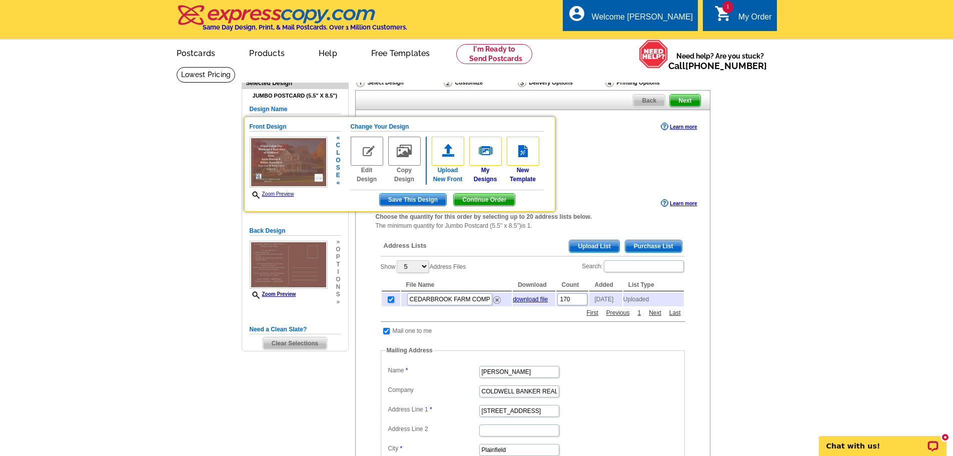
click at [450, 151] on img at bounding box center [448, 151] width 33 height 29
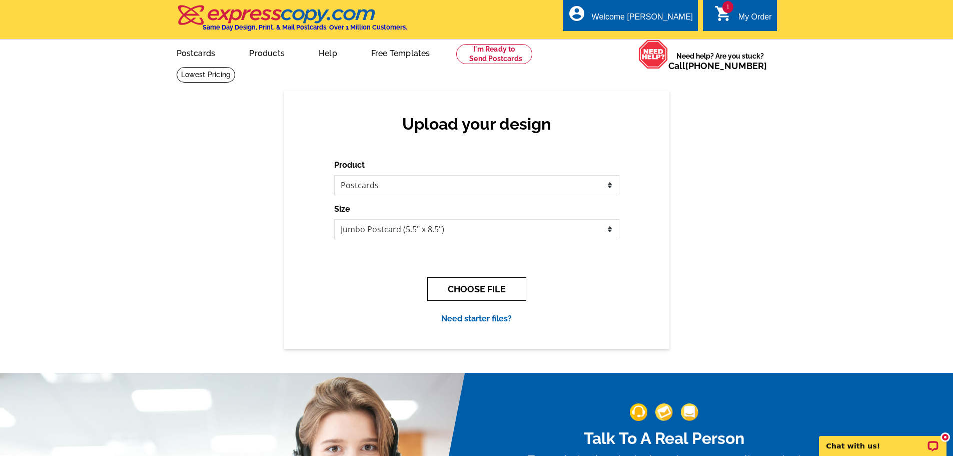
click at [483, 291] on button "CHOOSE FILE" at bounding box center [476, 289] width 99 height 24
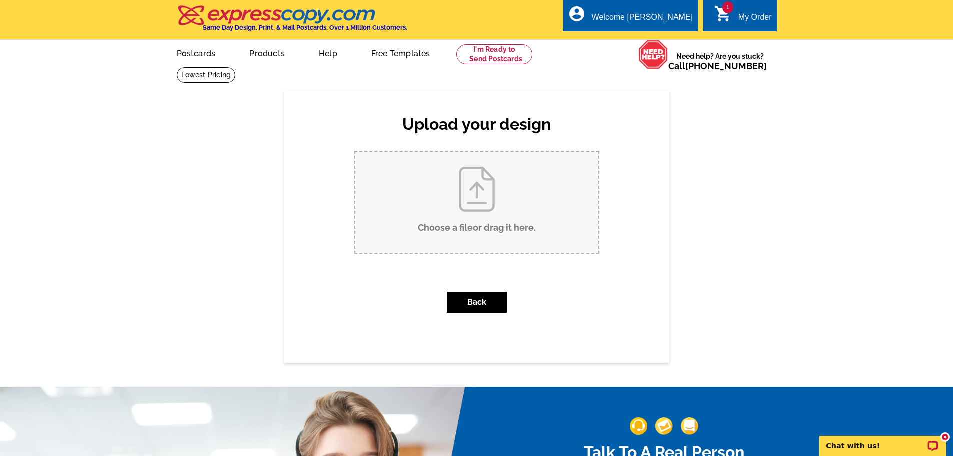
click at [466, 222] on input "Choose a file or drag it here ." at bounding box center [476, 202] width 243 height 101
type input "C:\fakepath\REVISED II END OF SUMMER POST CARD AUG 27 2025 FRONT PDF.pdf"
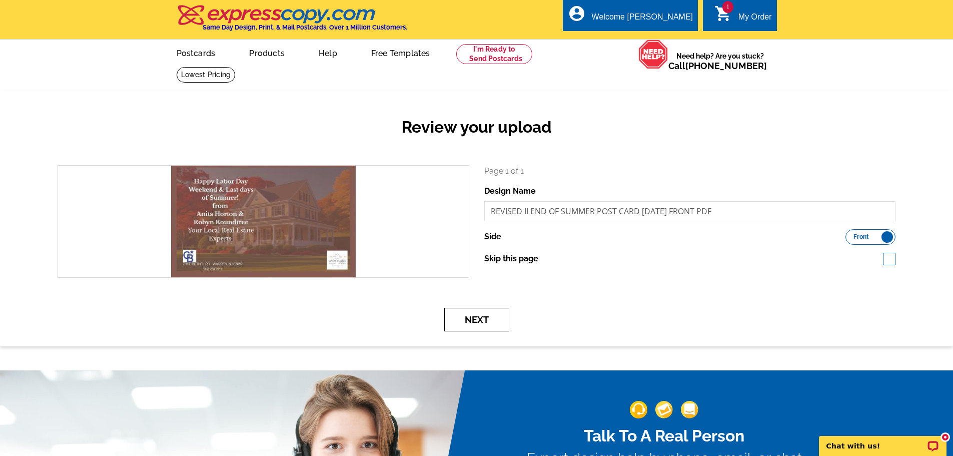
click at [475, 318] on button "Next" at bounding box center [476, 320] width 65 height 24
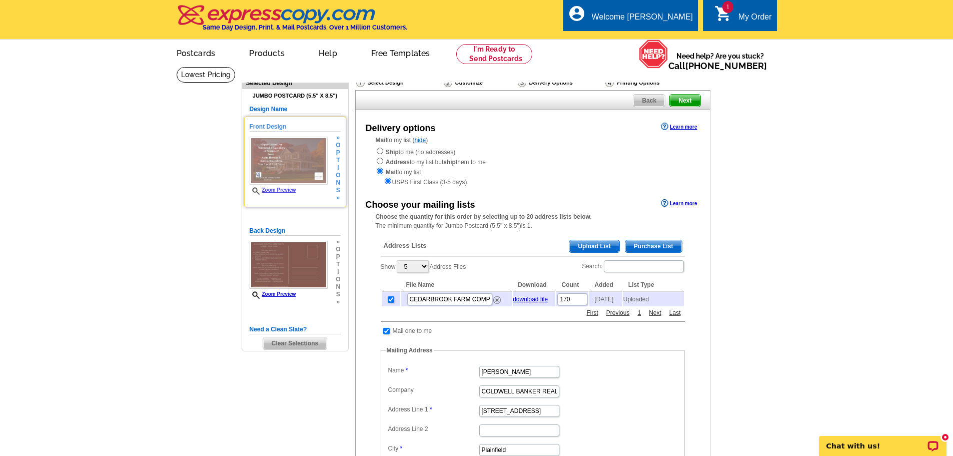
click at [279, 187] on div "Zoom Preview" at bounding box center [289, 166] width 78 height 59
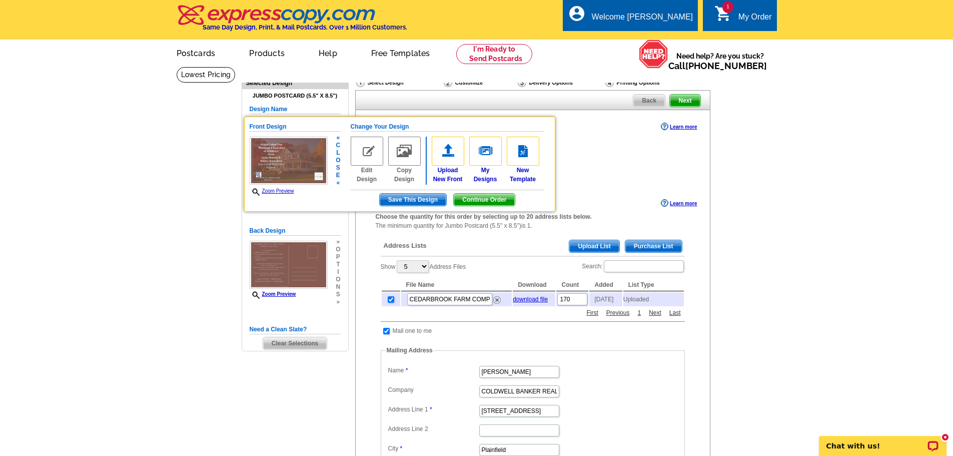
click at [286, 192] on link "Zoom Preview" at bounding box center [272, 191] width 45 height 6
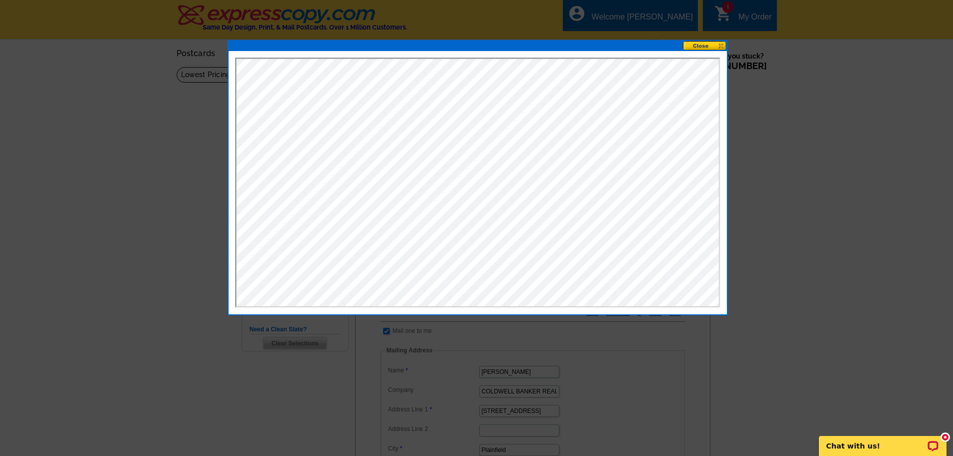
click at [705, 45] on button at bounding box center [705, 46] width 44 height 10
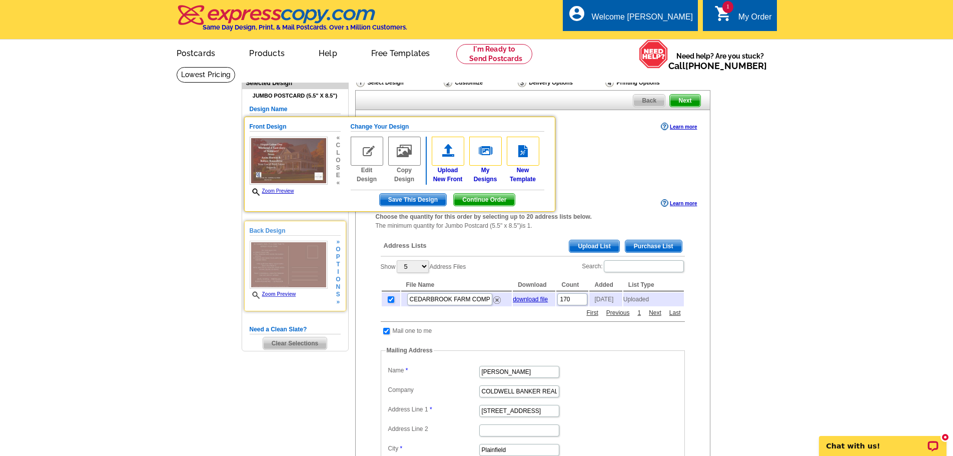
click at [279, 293] on link "Zoom Preview" at bounding box center [273, 294] width 47 height 6
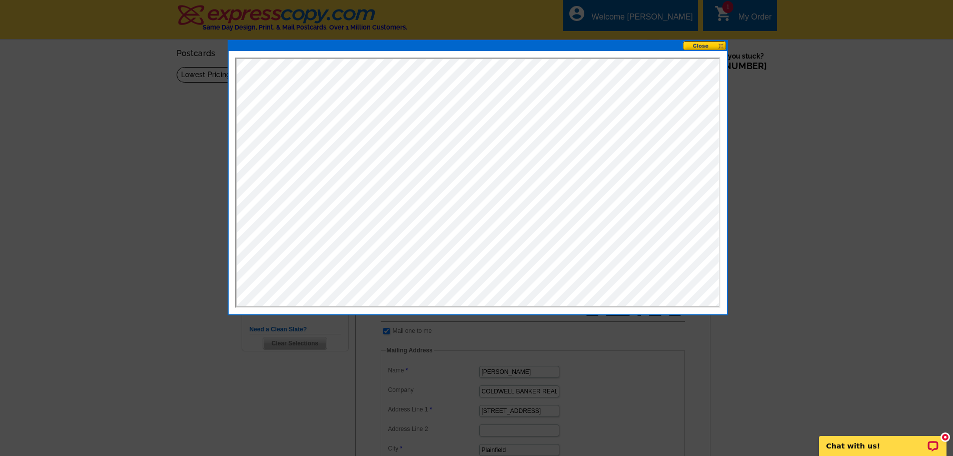
click at [705, 42] on button at bounding box center [705, 46] width 44 height 10
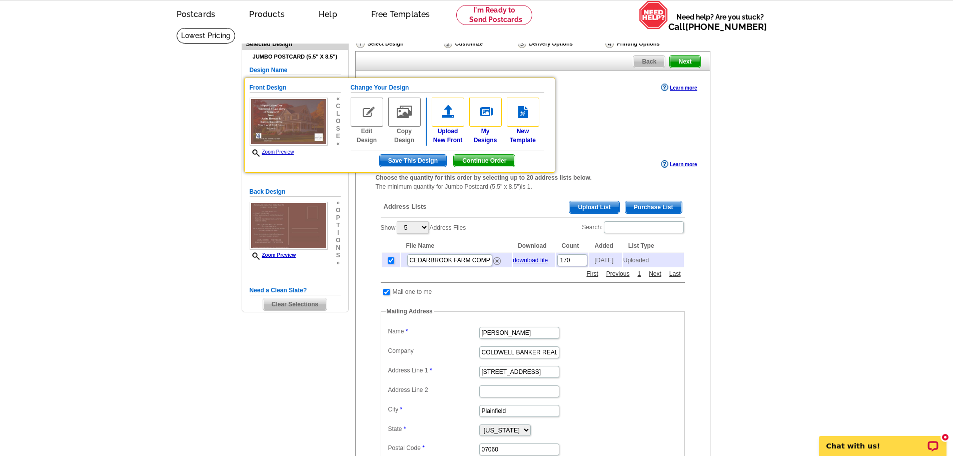
scroll to position [38, 0]
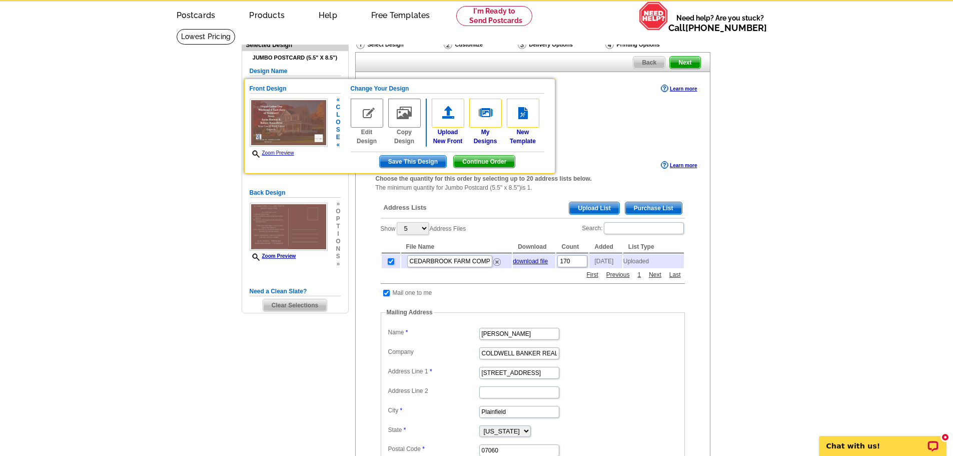
click at [288, 153] on link "Zoom Preview" at bounding box center [272, 153] width 45 height 6
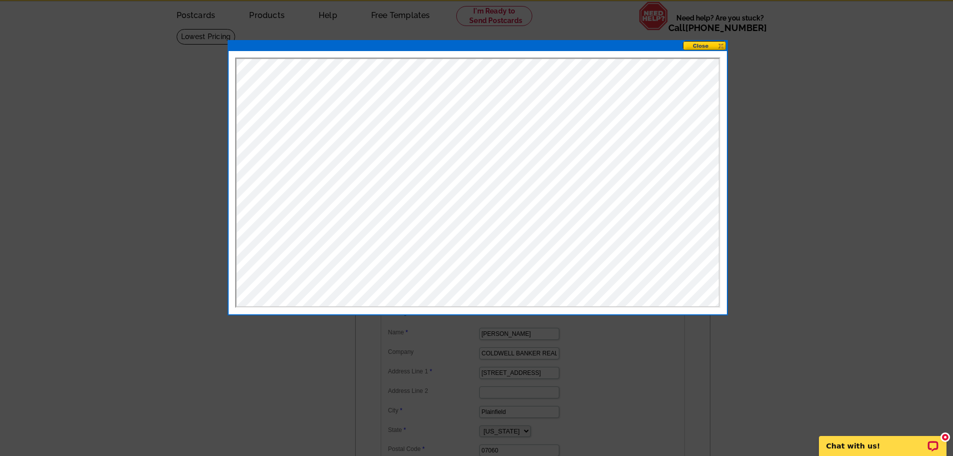
scroll to position [0, 0]
click at [703, 46] on button at bounding box center [705, 46] width 44 height 10
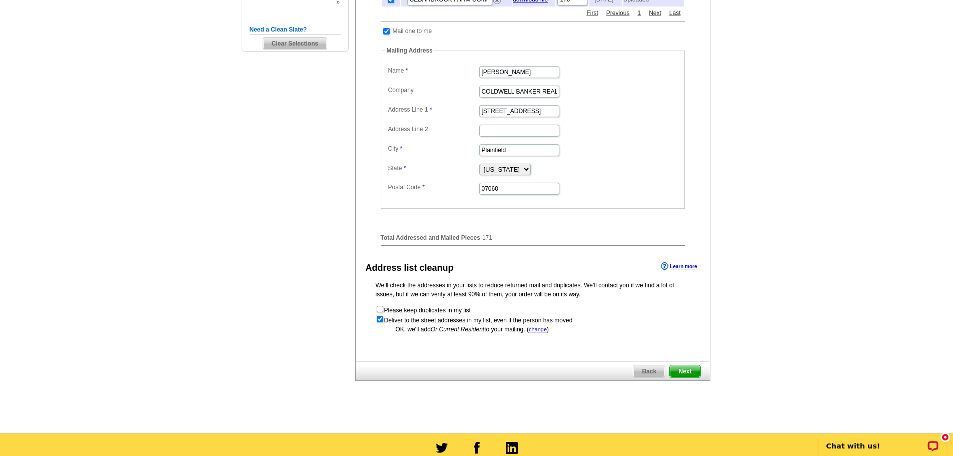
scroll to position [301, 0]
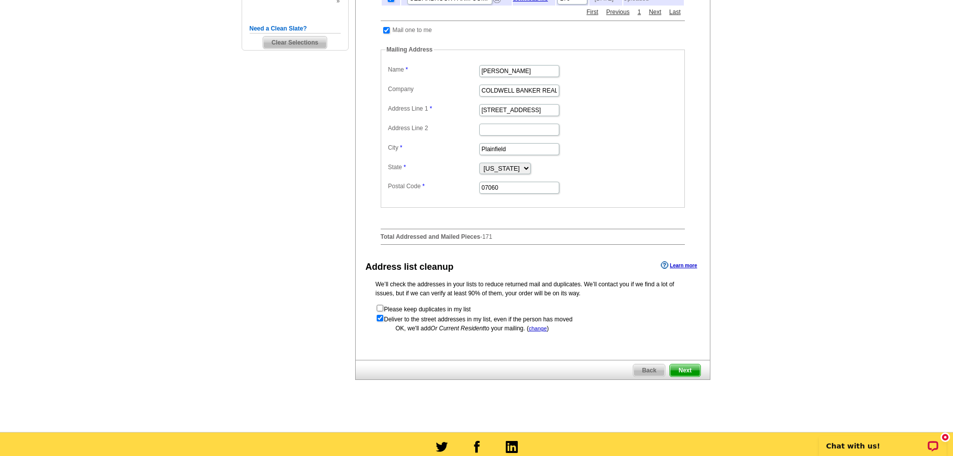
click at [686, 372] on span "Next" at bounding box center [685, 370] width 30 height 12
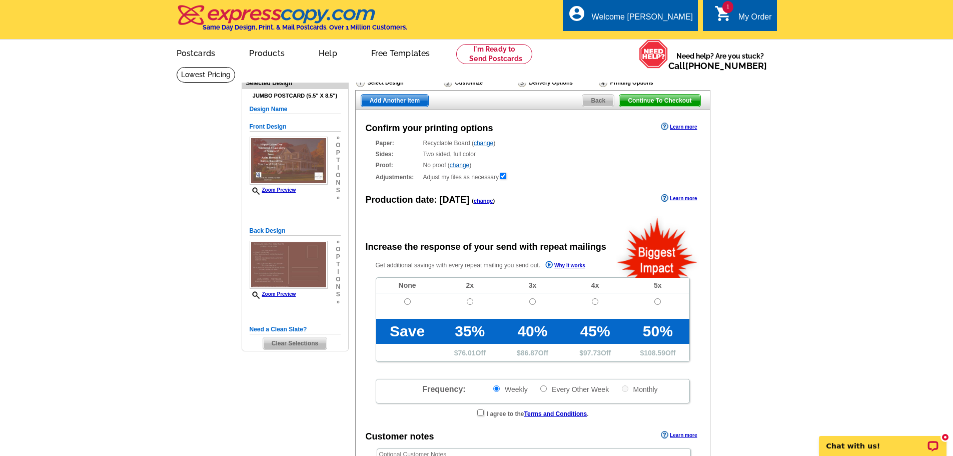
radio input "false"
click at [405, 302] on input "radio" at bounding box center [407, 301] width 7 height 7
radio input "true"
click at [466, 166] on link "change" at bounding box center [460, 165] width 20 height 7
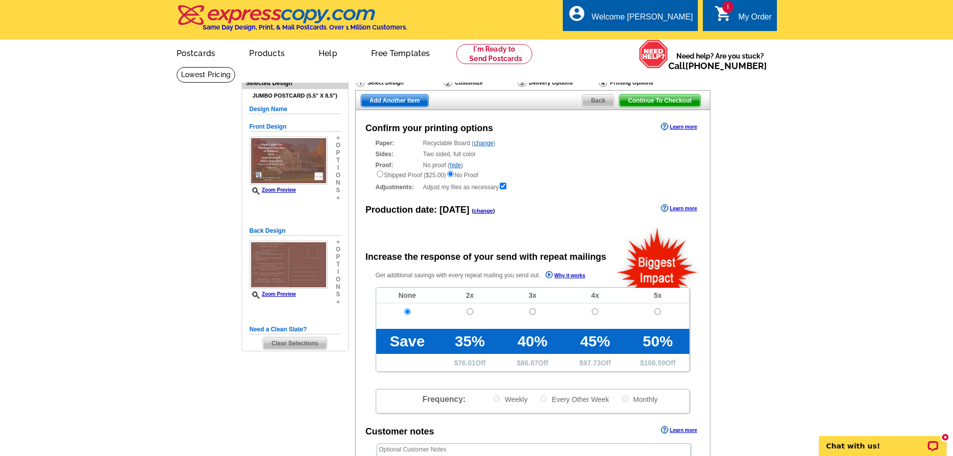
click at [457, 166] on link "hide" at bounding box center [456, 165] width 12 height 7
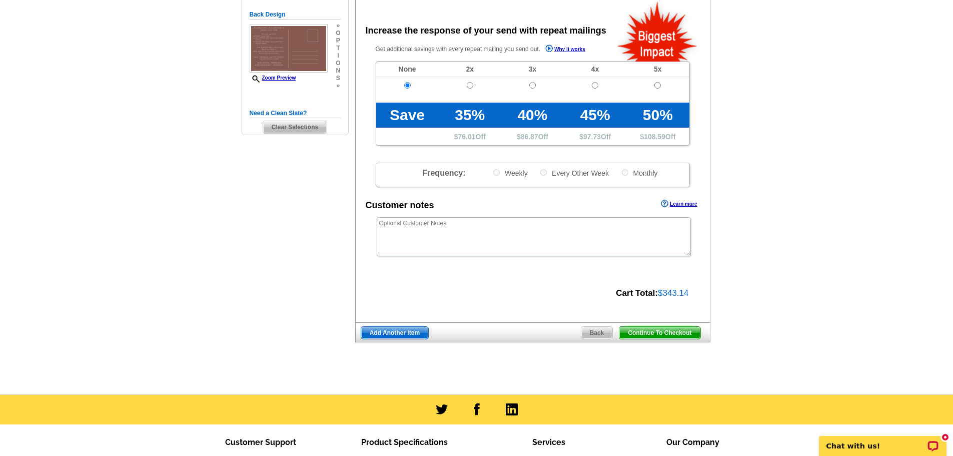
scroll to position [217, 0]
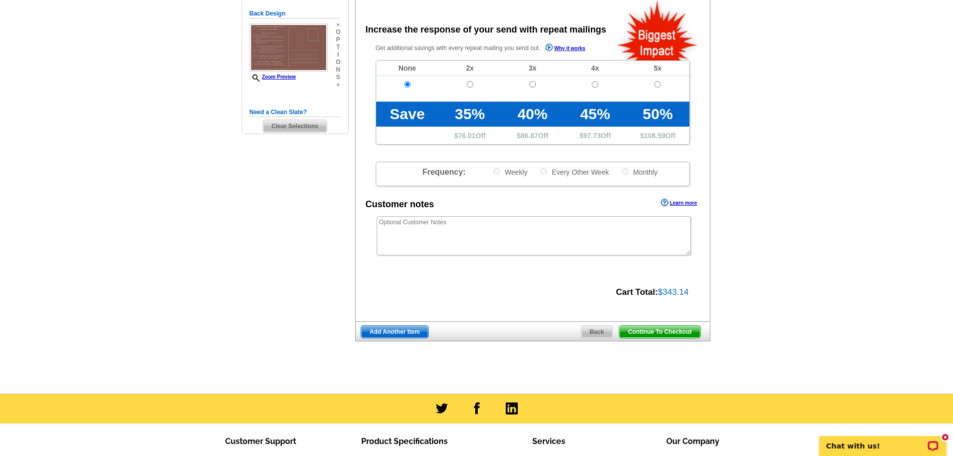
click at [645, 331] on span "Continue To Checkout" at bounding box center [660, 332] width 81 height 12
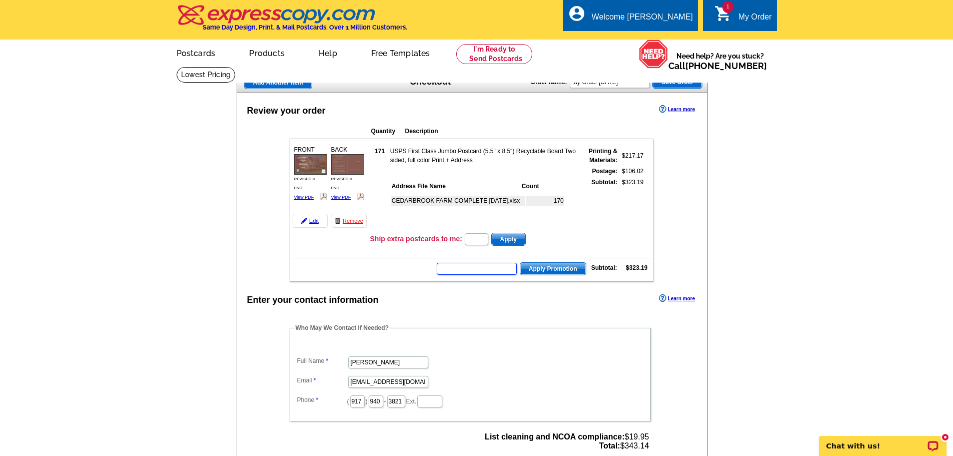
click at [466, 271] on input "text" at bounding box center [477, 269] width 80 height 12
type input "g"
type input "GROW0825"
click at [539, 269] on span "Apply Promotion" at bounding box center [554, 269] width 66 height 12
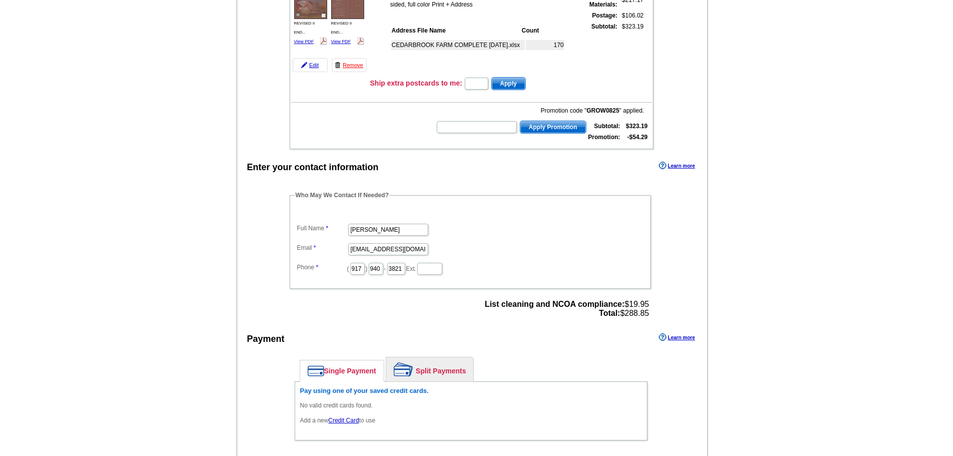
scroll to position [163, 0]
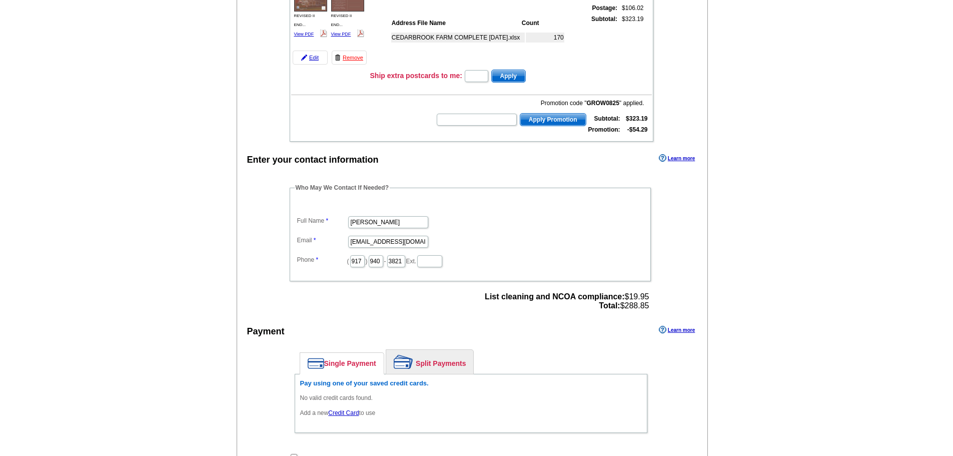
click at [345, 412] on link "Credit Card" at bounding box center [343, 412] width 31 height 7
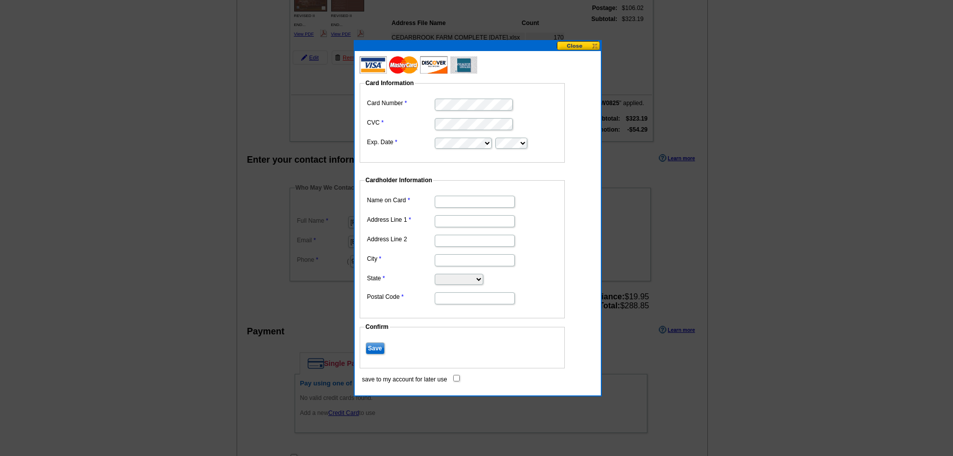
click at [486, 203] on input "Name on Card" at bounding box center [475, 202] width 80 height 12
type input "[PERSON_NAME]"
click at [491, 220] on input "Address Line 1" at bounding box center [475, 221] width 80 height 12
type input "[STREET_ADDRESS]"
click at [486, 259] on input "City" at bounding box center [475, 260] width 80 height 12
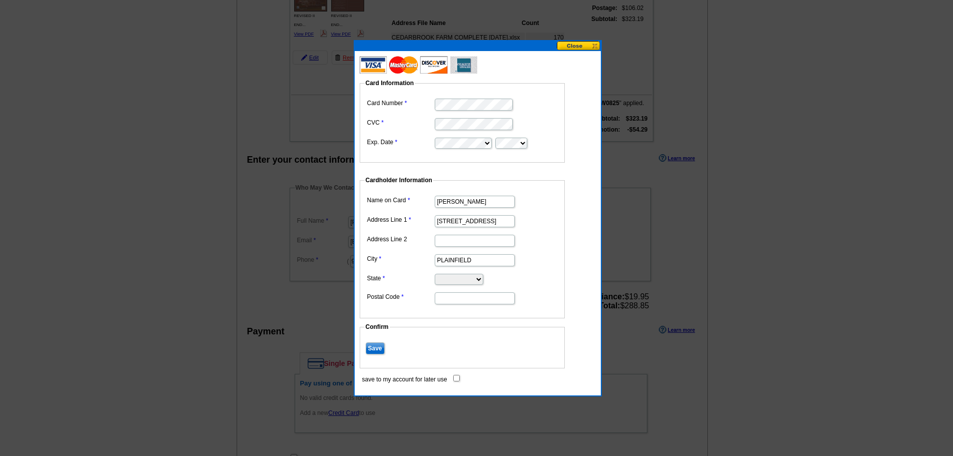
type input "PLAINFIELD"
click at [473, 276] on select "Alabama Alaska Arizona Arkansas California Colorado Connecticut District of Col…" at bounding box center [459, 279] width 49 height 11
select select "NJ"
click at [435, 274] on select "Alabama Alaska Arizona Arkansas California Colorado Connecticut District of Col…" at bounding box center [459, 279] width 49 height 11
click at [462, 295] on input "Postal Code" at bounding box center [475, 298] width 80 height 12
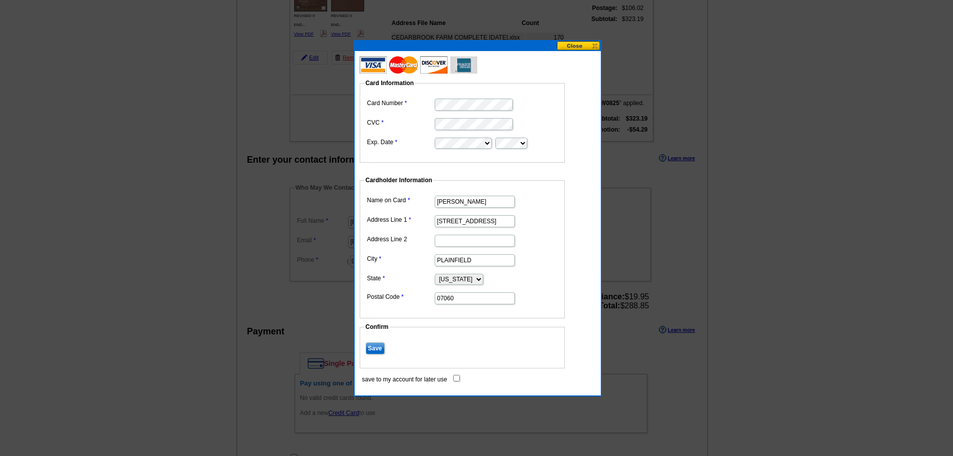
type input "07060"
click at [374, 348] on input "Save" at bounding box center [375, 348] width 19 height 12
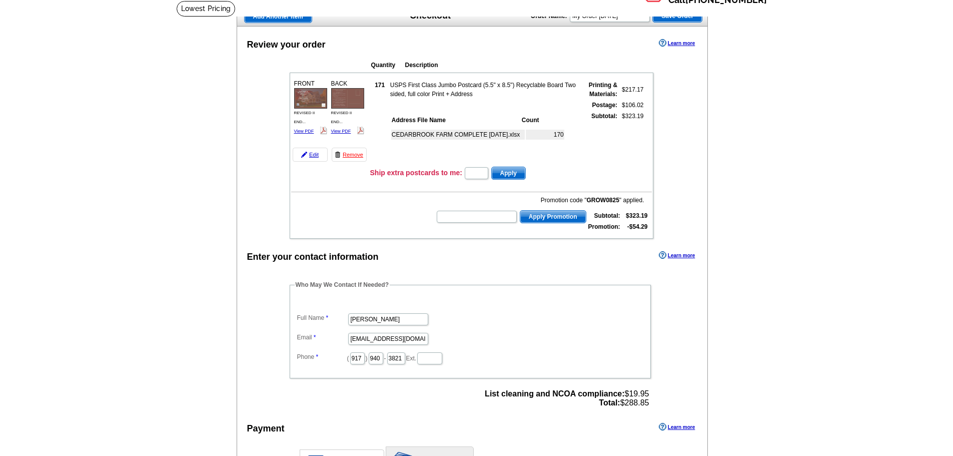
scroll to position [0, 0]
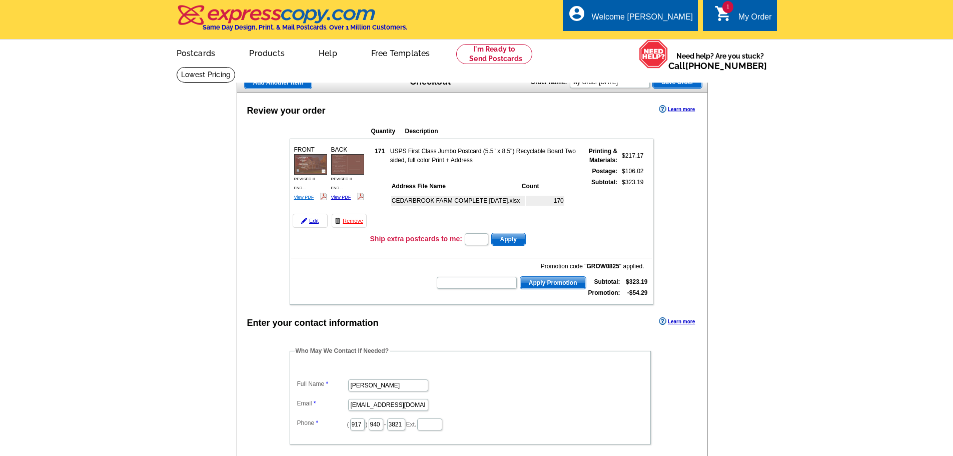
click at [307, 198] on link "View PDF" at bounding box center [304, 197] width 20 height 5
click at [341, 195] on div "BACK REVISED II END... View PDF" at bounding box center [348, 174] width 36 height 60
click at [341, 197] on link "View PDF" at bounding box center [341, 197] width 20 height 5
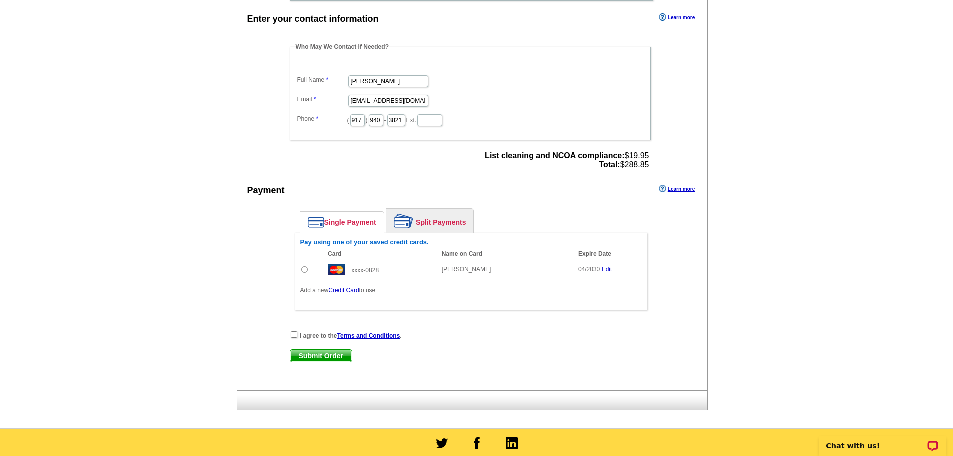
scroll to position [306, 0]
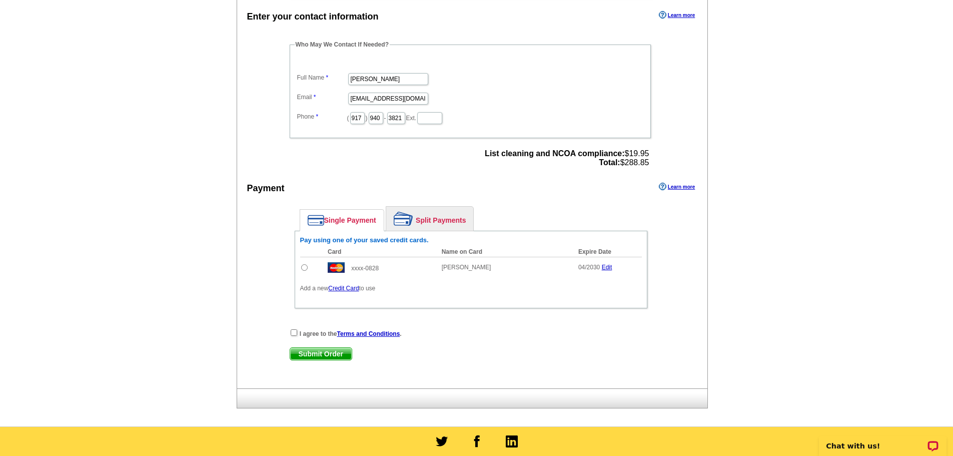
click at [293, 337] on div "I agree to the Terms and Conditions ." at bounding box center [471, 333] width 363 height 10
click at [293, 331] on input "checkbox" at bounding box center [294, 332] width 7 height 7
checkbox input "true"
click at [308, 354] on span "Submit Order" at bounding box center [321, 354] width 62 height 12
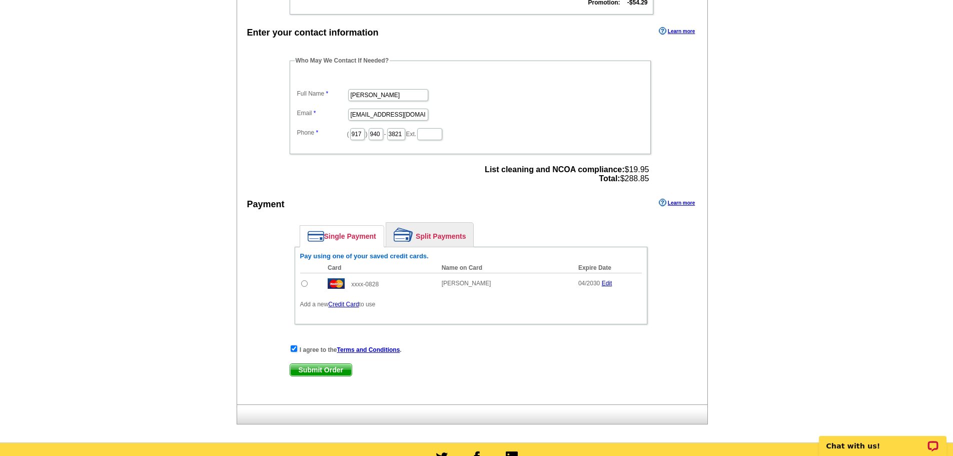
scroll to position [302, 0]
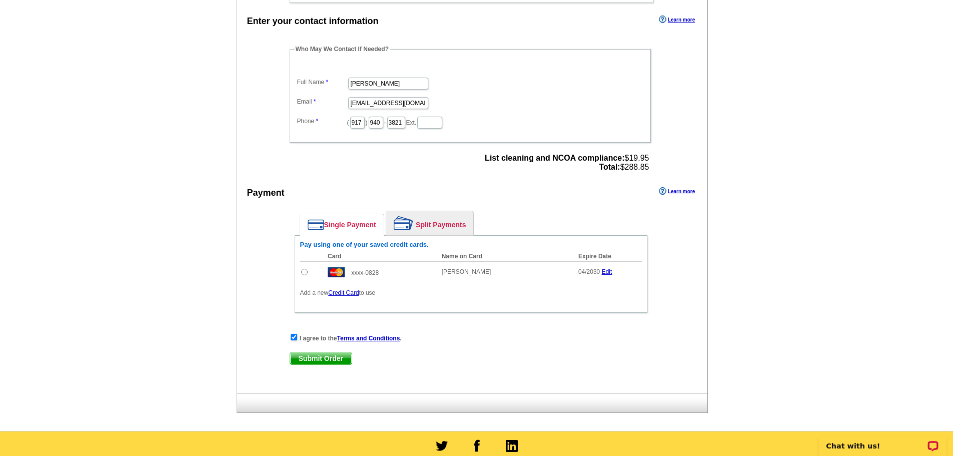
click at [303, 274] on input "radio" at bounding box center [304, 272] width 7 height 7
radio input "true"
click at [304, 273] on input "radio" at bounding box center [304, 272] width 7 height 7
click at [325, 356] on span "Submit Order" at bounding box center [321, 358] width 62 height 12
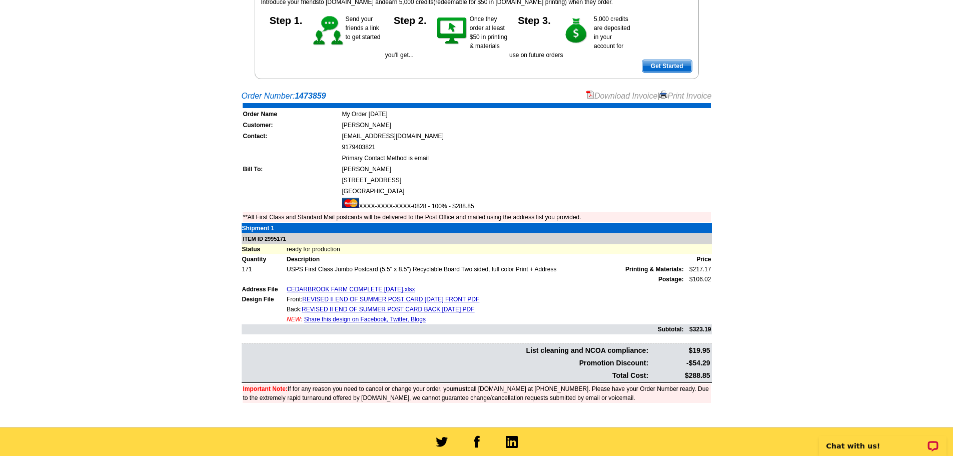
scroll to position [129, 0]
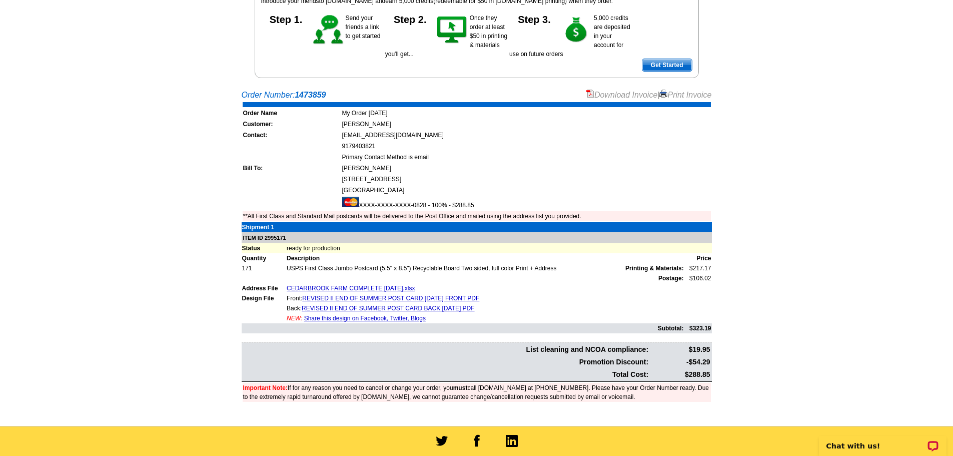
click at [355, 317] on link "Share this design on Facebook, Twitter, Blogs" at bounding box center [365, 318] width 122 height 7
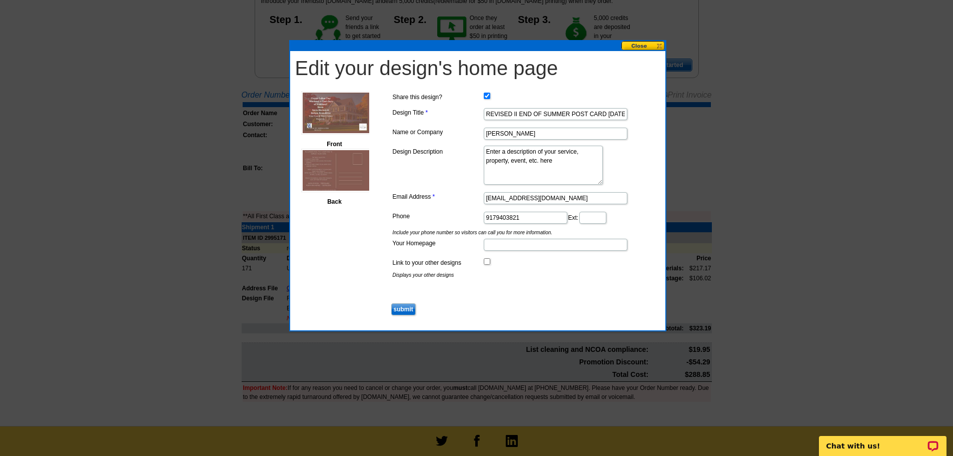
click at [345, 115] on img at bounding box center [336, 113] width 70 height 44
click at [643, 45] on button at bounding box center [644, 46] width 44 height 10
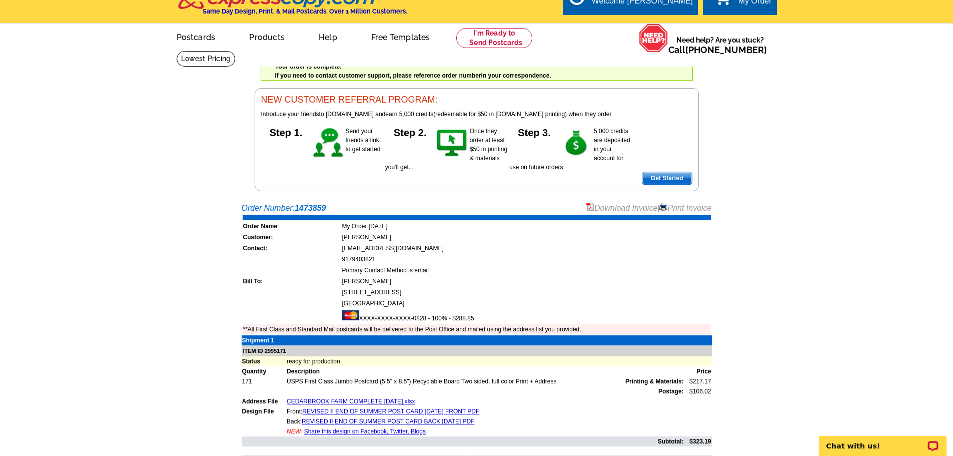
scroll to position [0, 0]
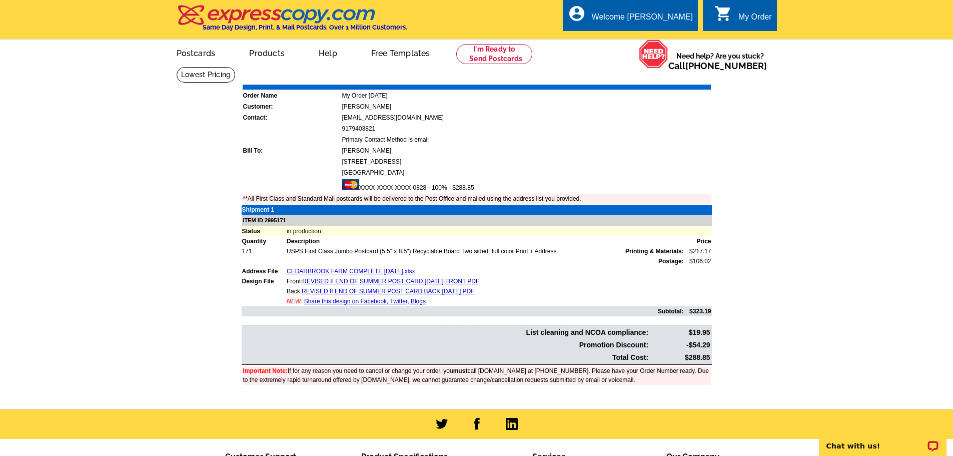
drag, startPoint x: 692, startPoint y: 79, endPoint x: 741, endPoint y: 385, distance: 309.8
click at [692, 79] on link "Print Invoice" at bounding box center [686, 77] width 52 height 9
click at [676, 79] on link "Print Invoice" at bounding box center [686, 77] width 52 height 9
click at [454, 281] on link "REVISED II END OF SUMMER POST CARD [DATE] FRONT PDF" at bounding box center [390, 281] width 177 height 7
click at [330, 272] on link "CEDARBROOK FARM COMPLETE [DATE].xlsx" at bounding box center [351, 271] width 128 height 7
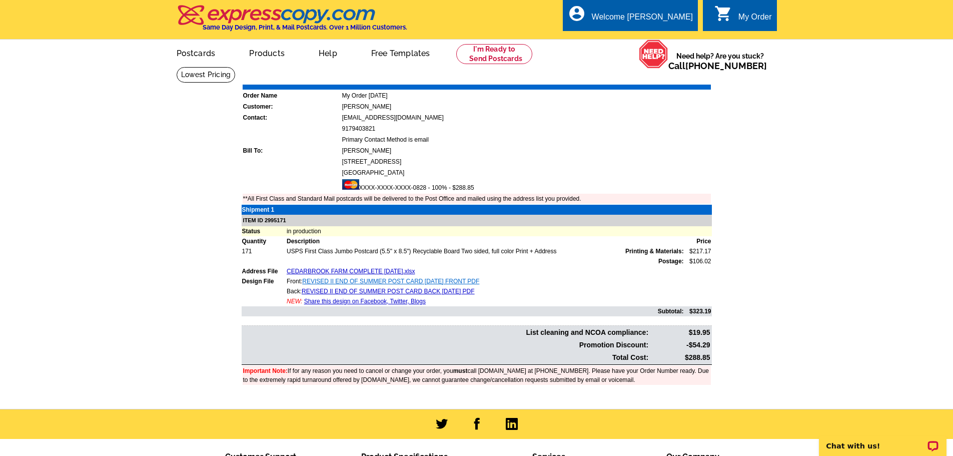
click at [358, 279] on link "REVISED II END OF SUMMER POST CARD [DATE] FRONT PDF" at bounding box center [390, 281] width 177 height 7
click at [627, 79] on link "Download Invoice" at bounding box center [622, 77] width 71 height 9
